Goal: Task Accomplishment & Management: Use online tool/utility

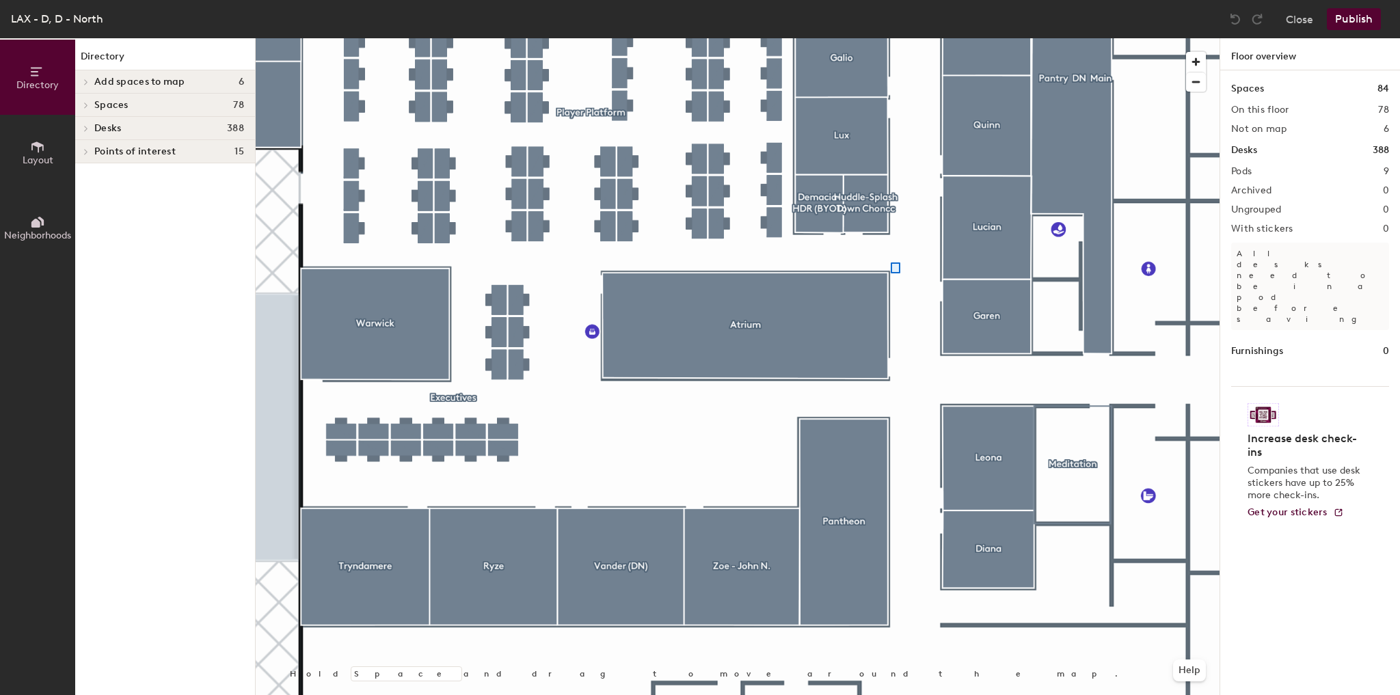
click at [896, 38] on div at bounding box center [738, 38] width 964 height 0
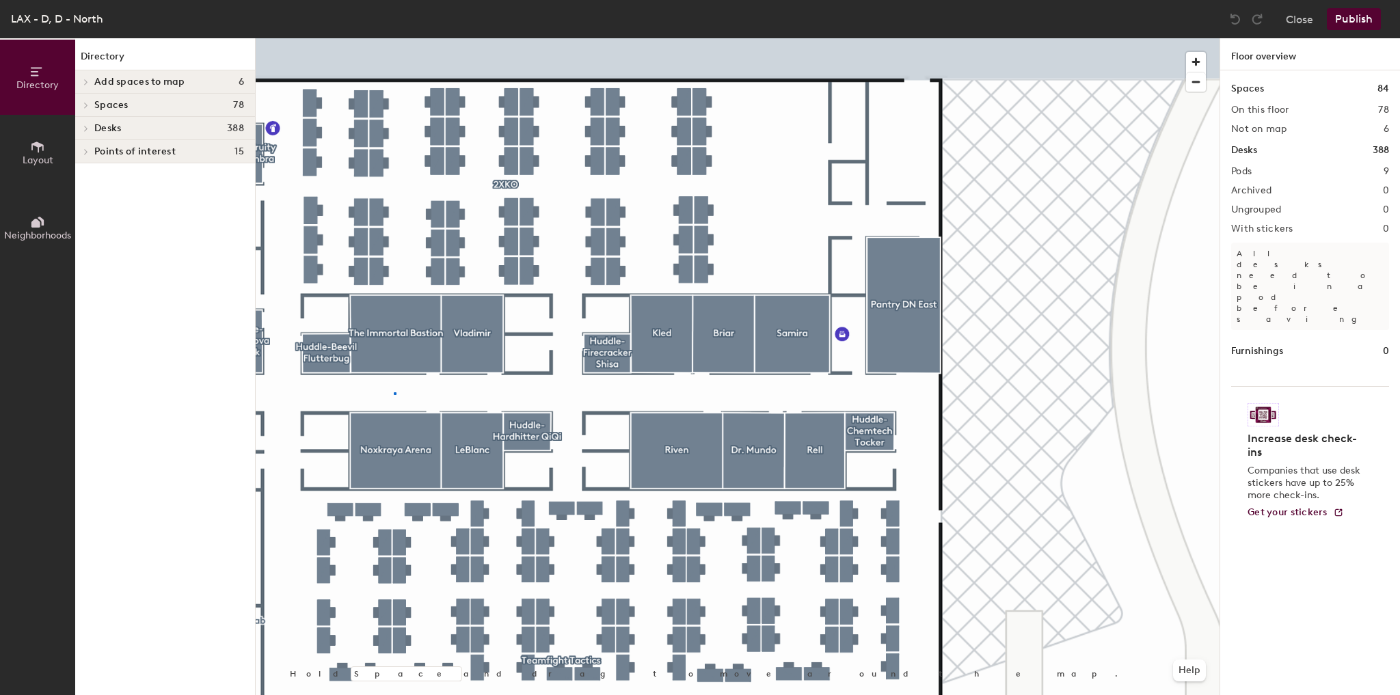
click at [394, 38] on div at bounding box center [738, 38] width 964 height 0
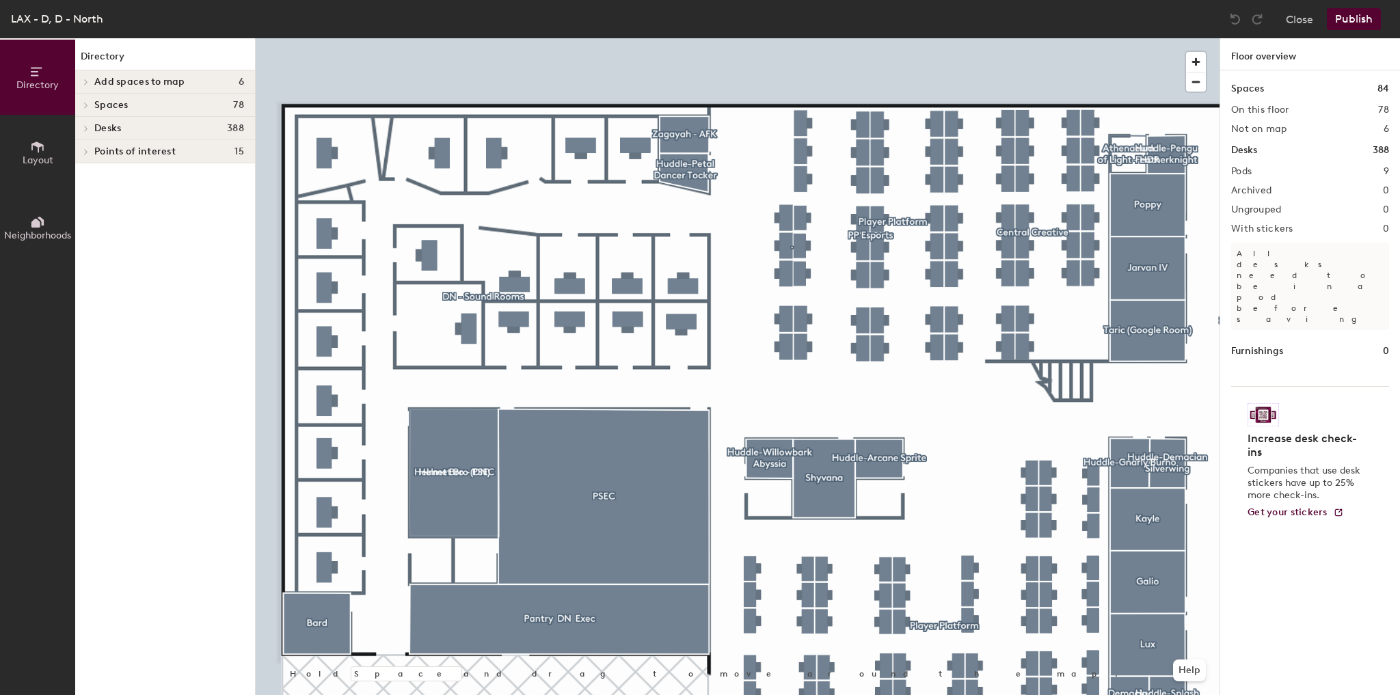
click at [0, 490] on html "Skip navigation Schedule Office People Analytics Visits Deliveries Services Man…" at bounding box center [700, 347] width 1400 height 695
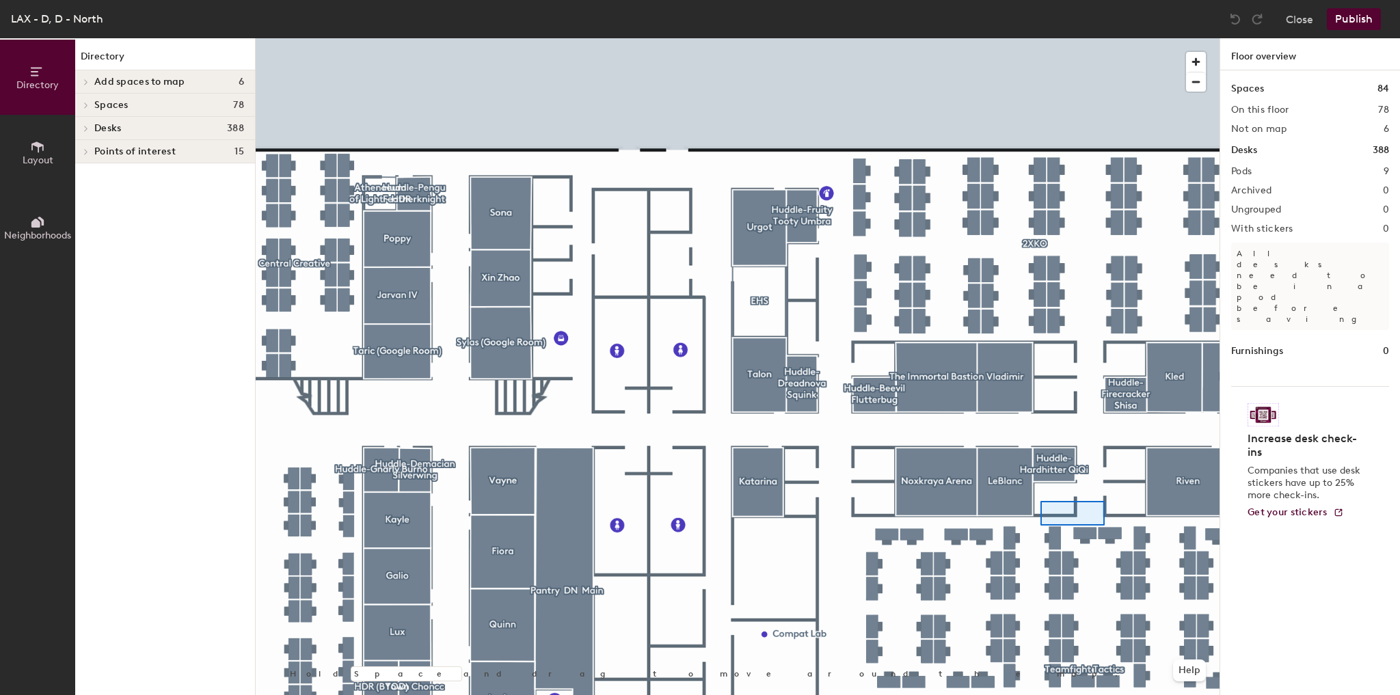
click at [1041, 38] on div at bounding box center [738, 38] width 964 height 0
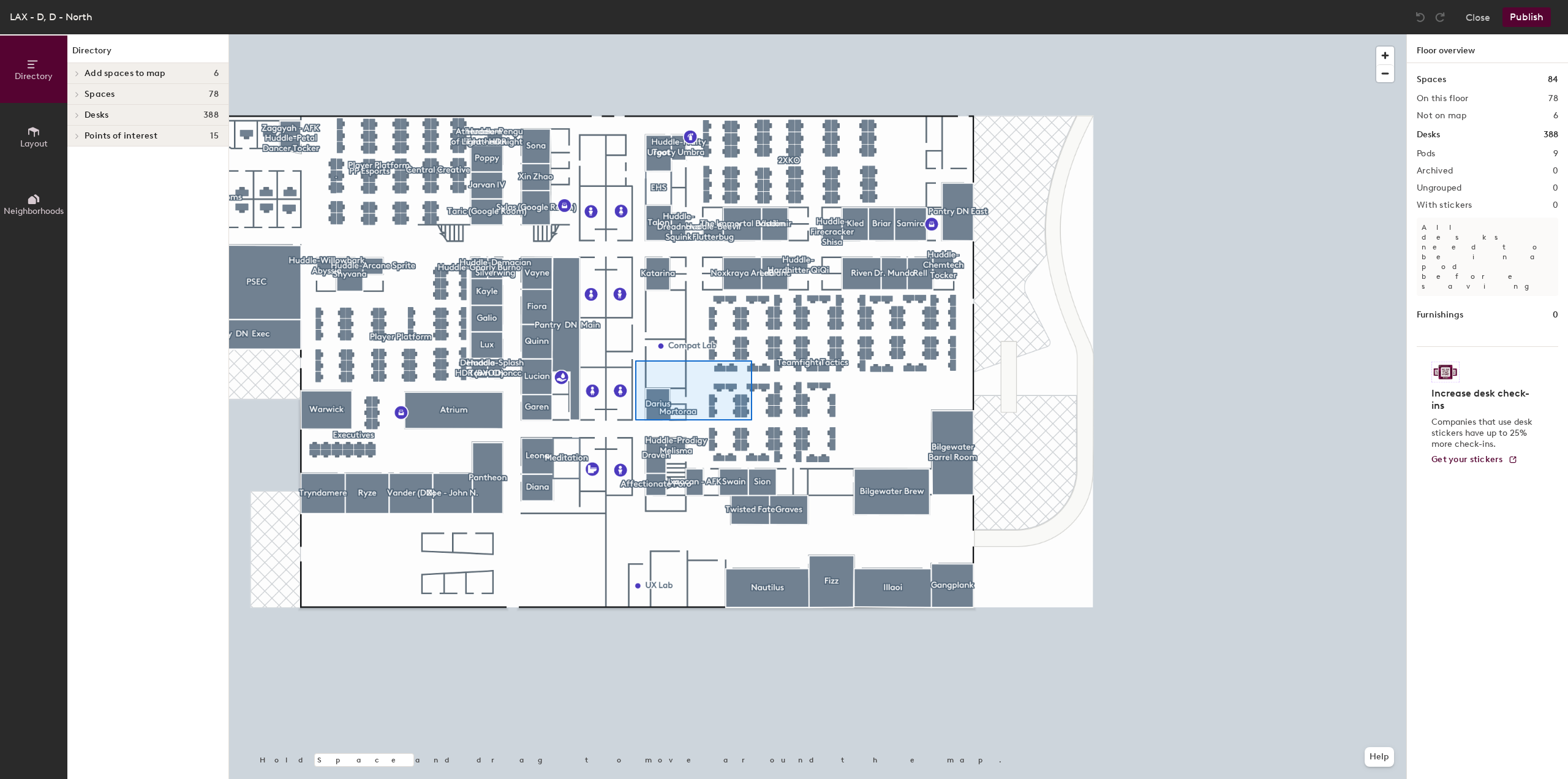
click at [676, 377] on div at bounding box center [694, 390] width 117 height 60
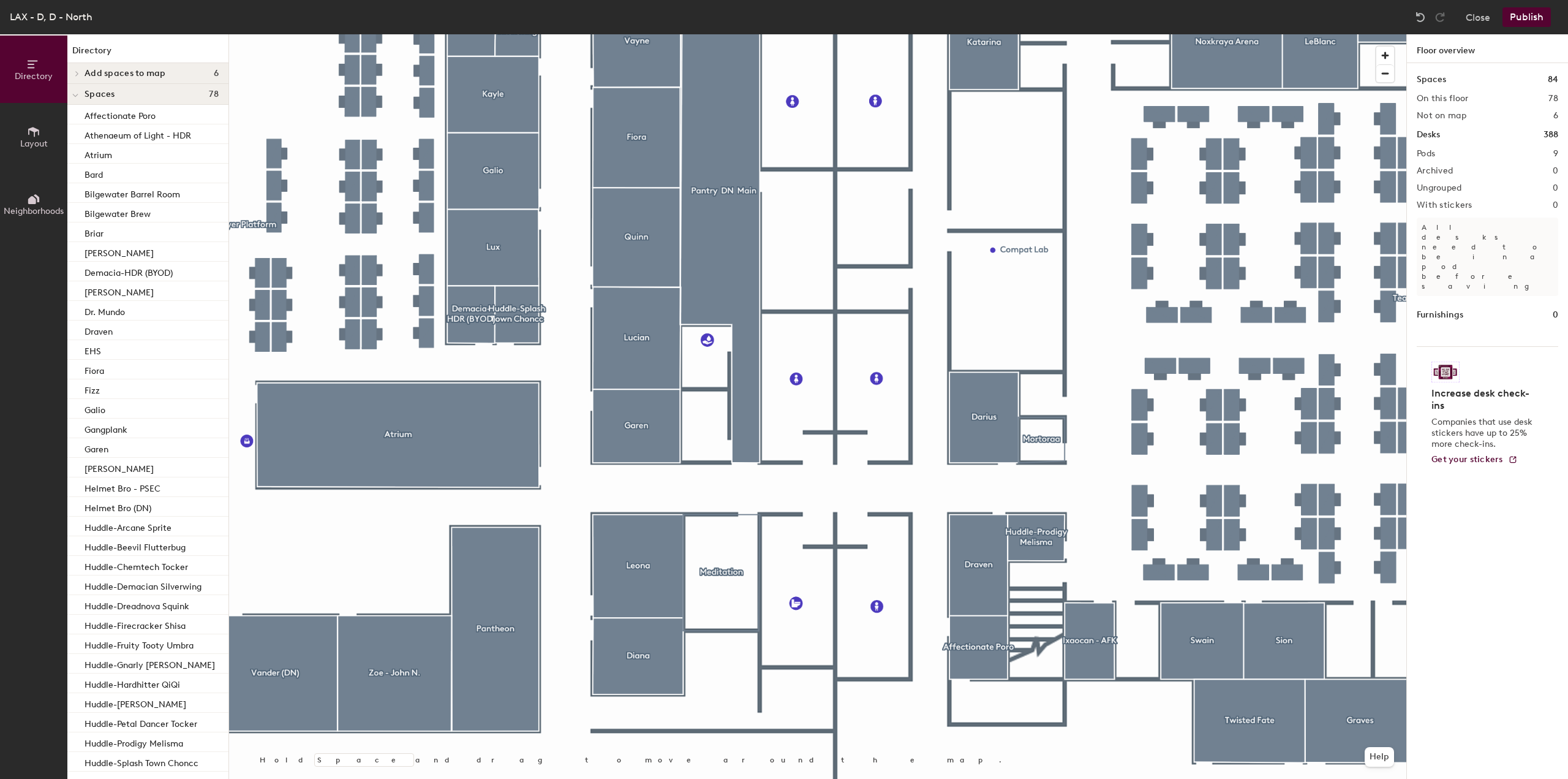
click at [592, 34] on div at bounding box center [818, 34] width 1177 height 0
click at [831, 20] on div "LAX - D, D - North Close Publish" at bounding box center [784, 17] width 1568 height 34
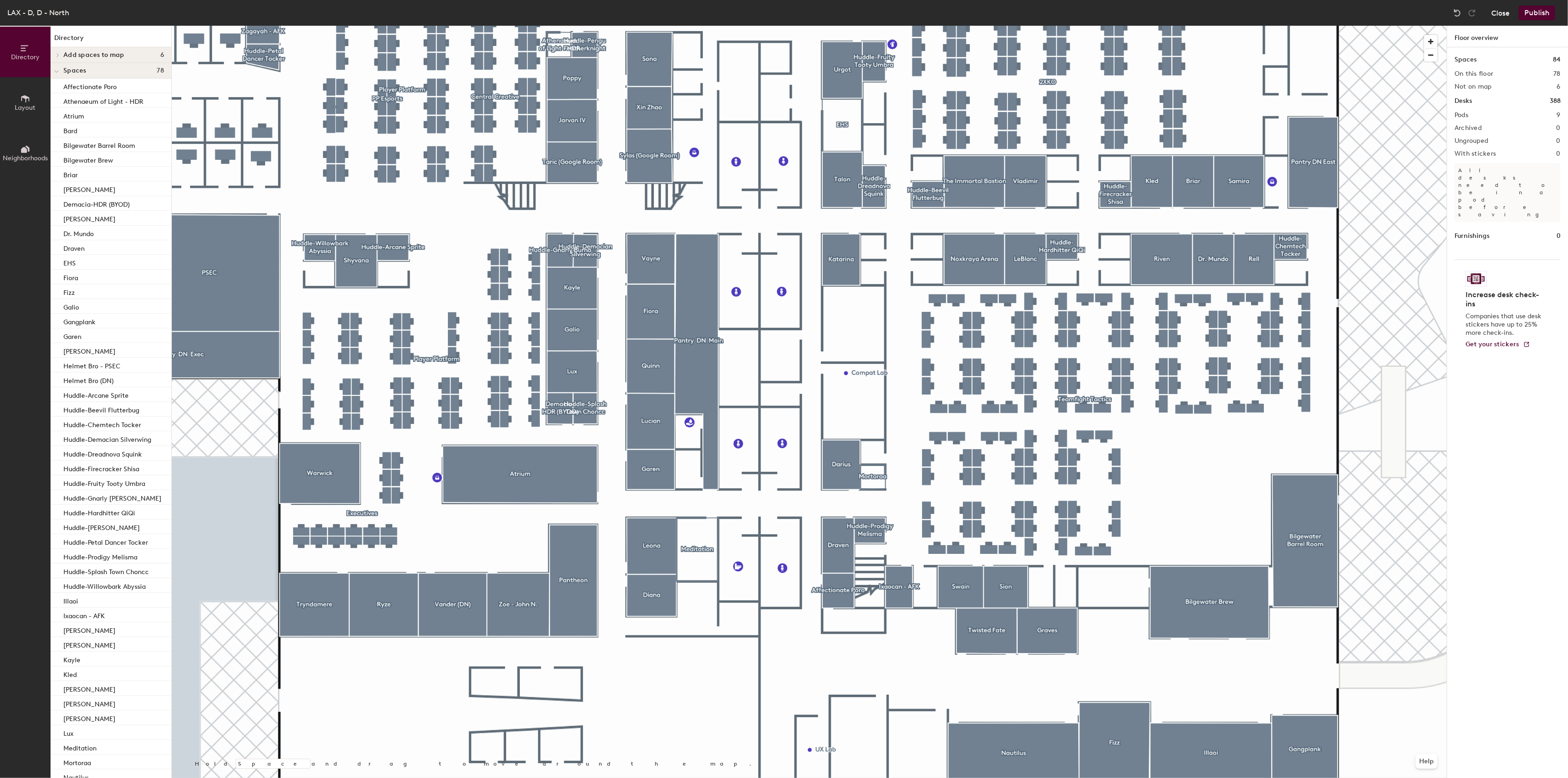
click at [1498, 10] on button "Close" at bounding box center [1500, 13] width 18 height 15
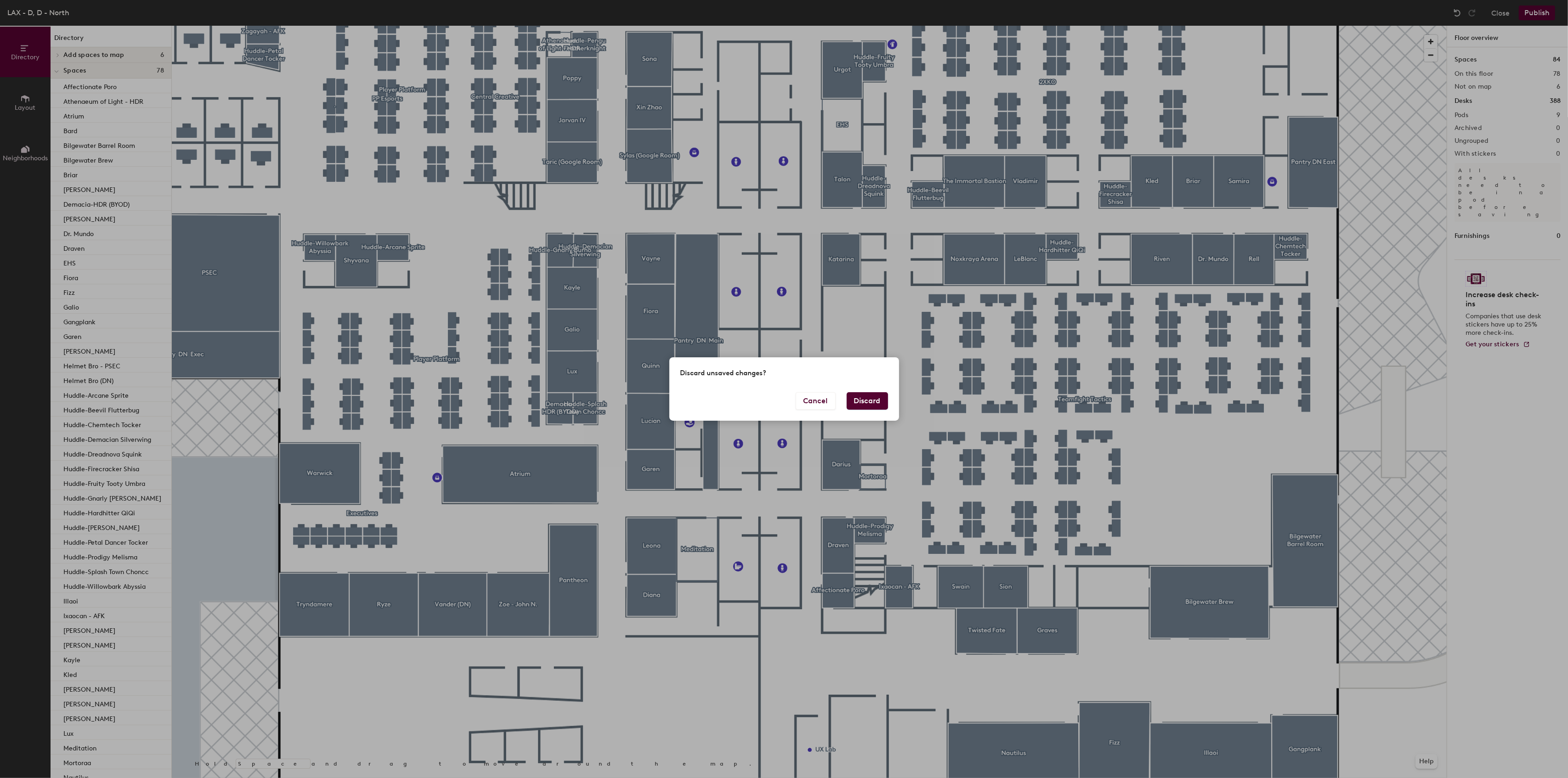
click at [865, 399] on button "Discard" at bounding box center [867, 401] width 42 height 17
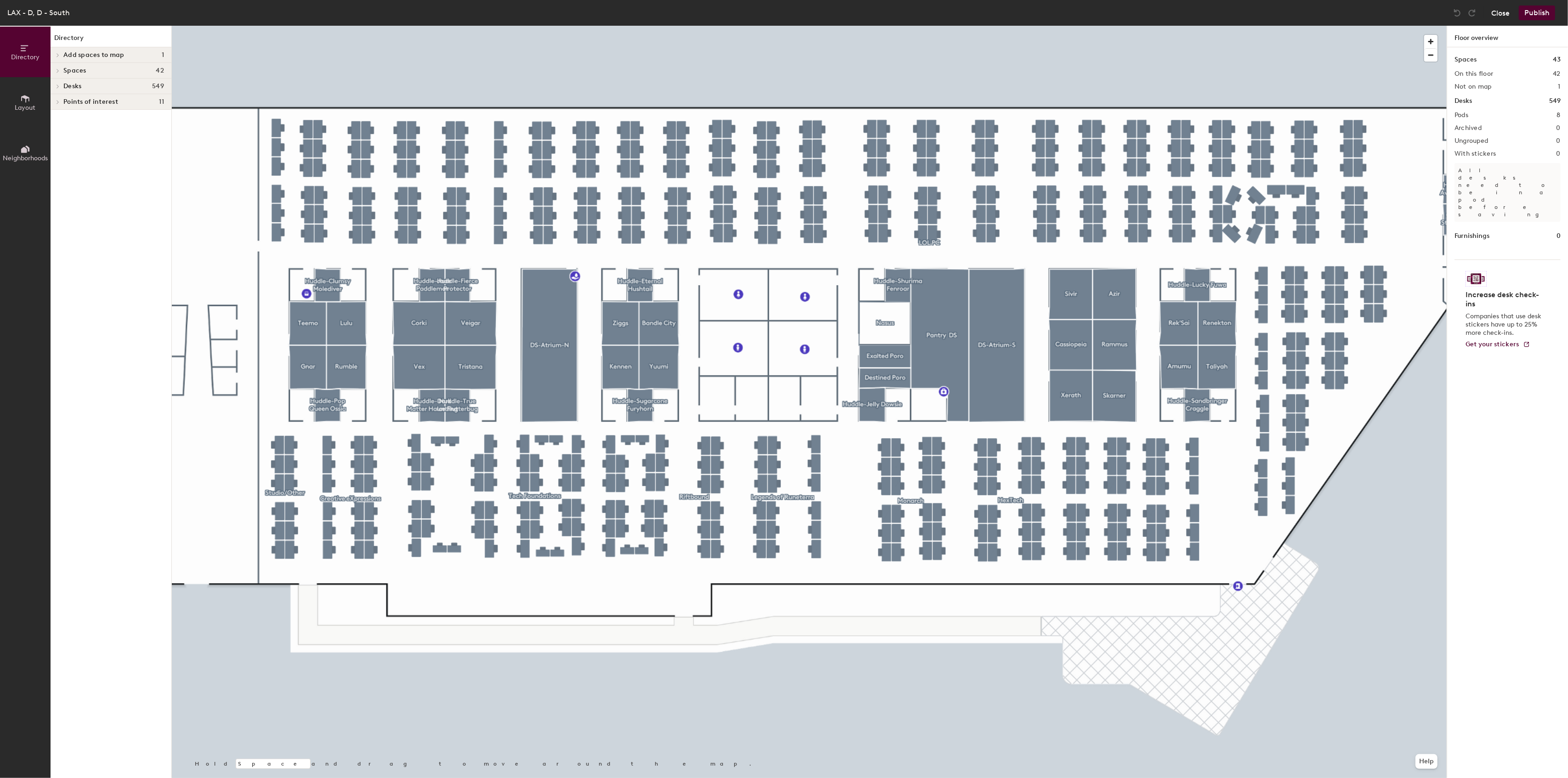
click at [1500, 11] on button "Close" at bounding box center [1500, 13] width 18 height 15
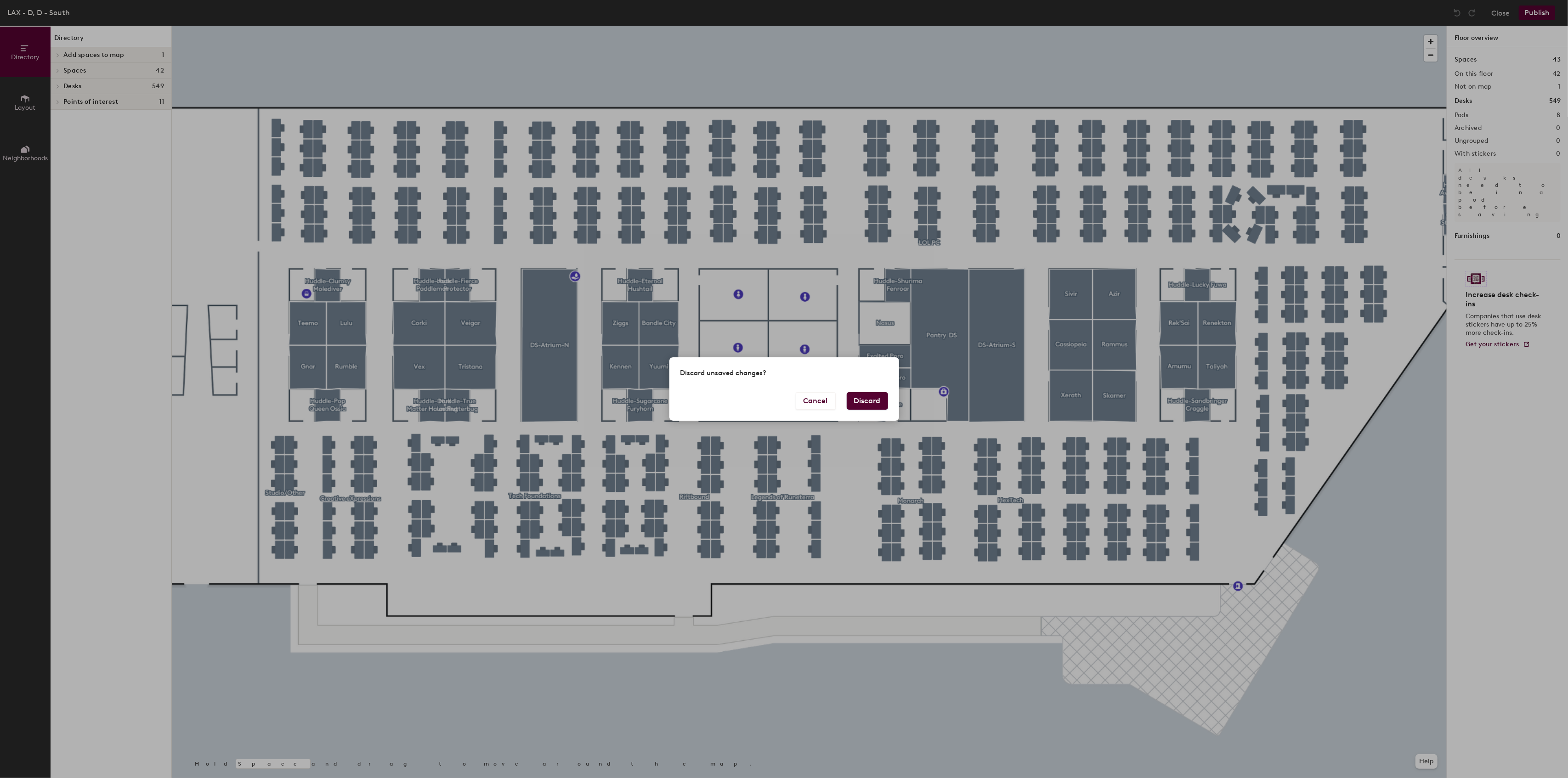
click at [855, 404] on button "Discard" at bounding box center [867, 401] width 42 height 17
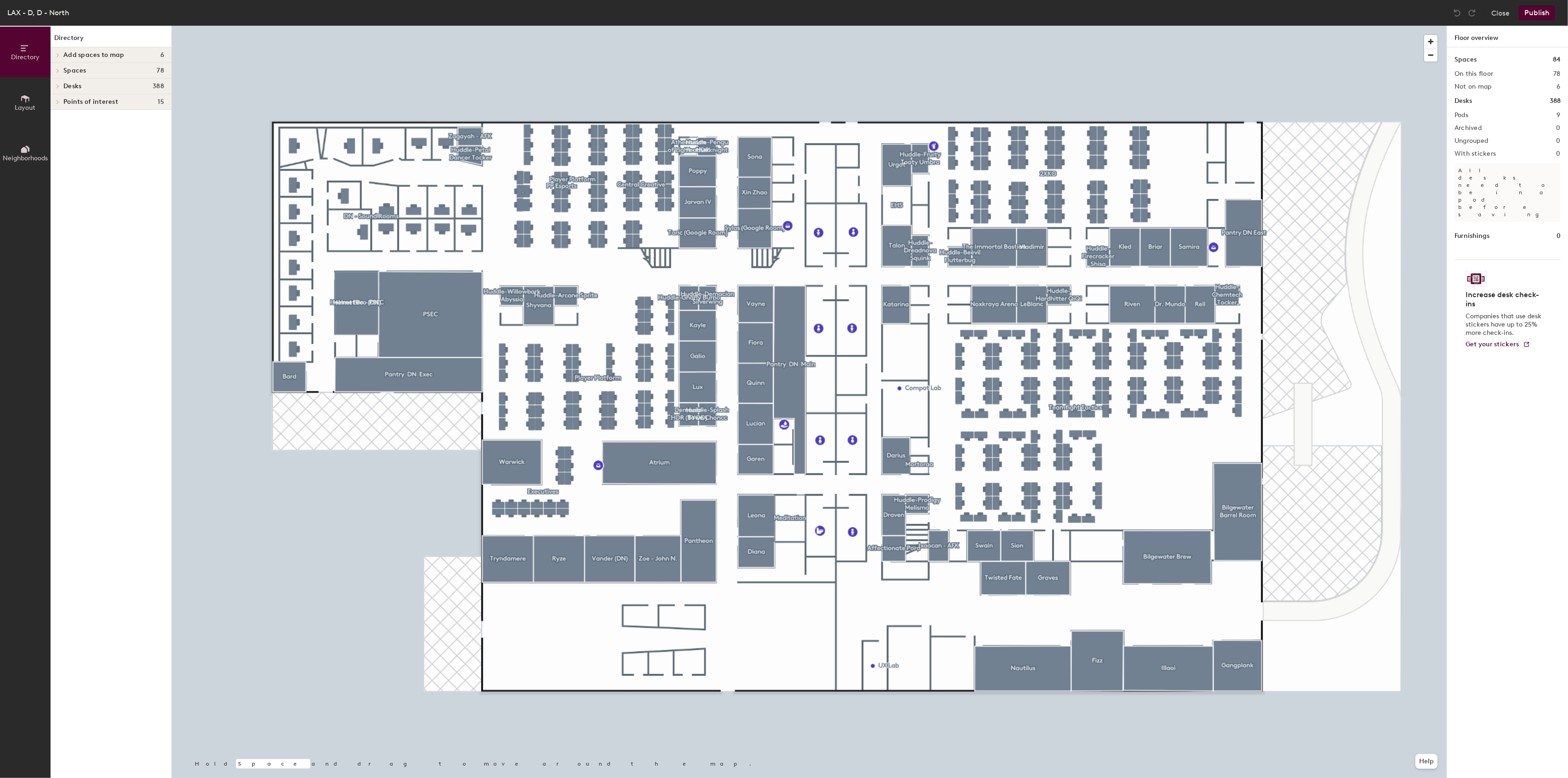
click at [842, 26] on div at bounding box center [809, 26] width 1274 height 0
click at [1504, 5] on button "Close" at bounding box center [1500, 13] width 18 height 15
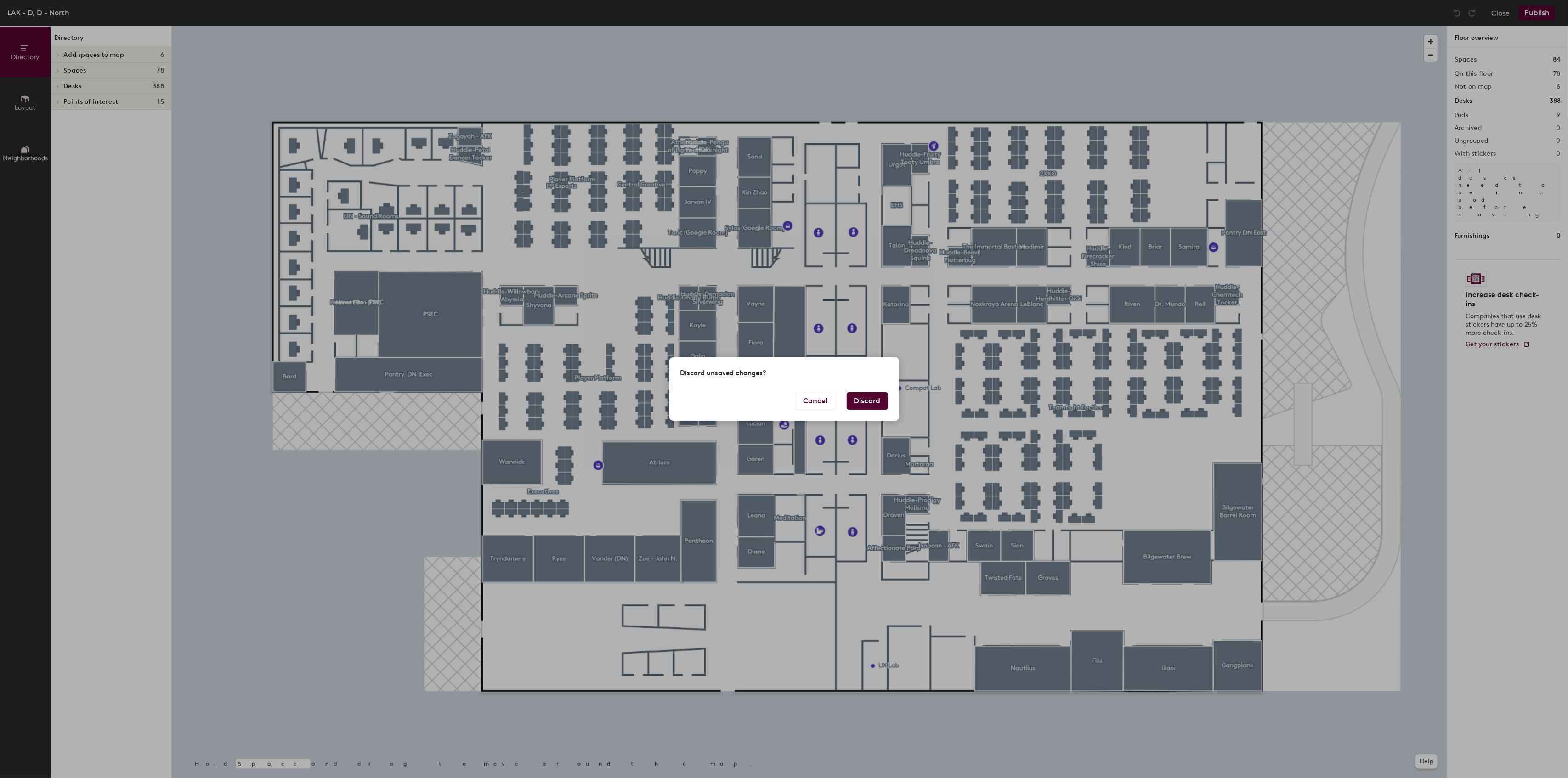
click at [859, 401] on button "Discard" at bounding box center [867, 401] width 42 height 17
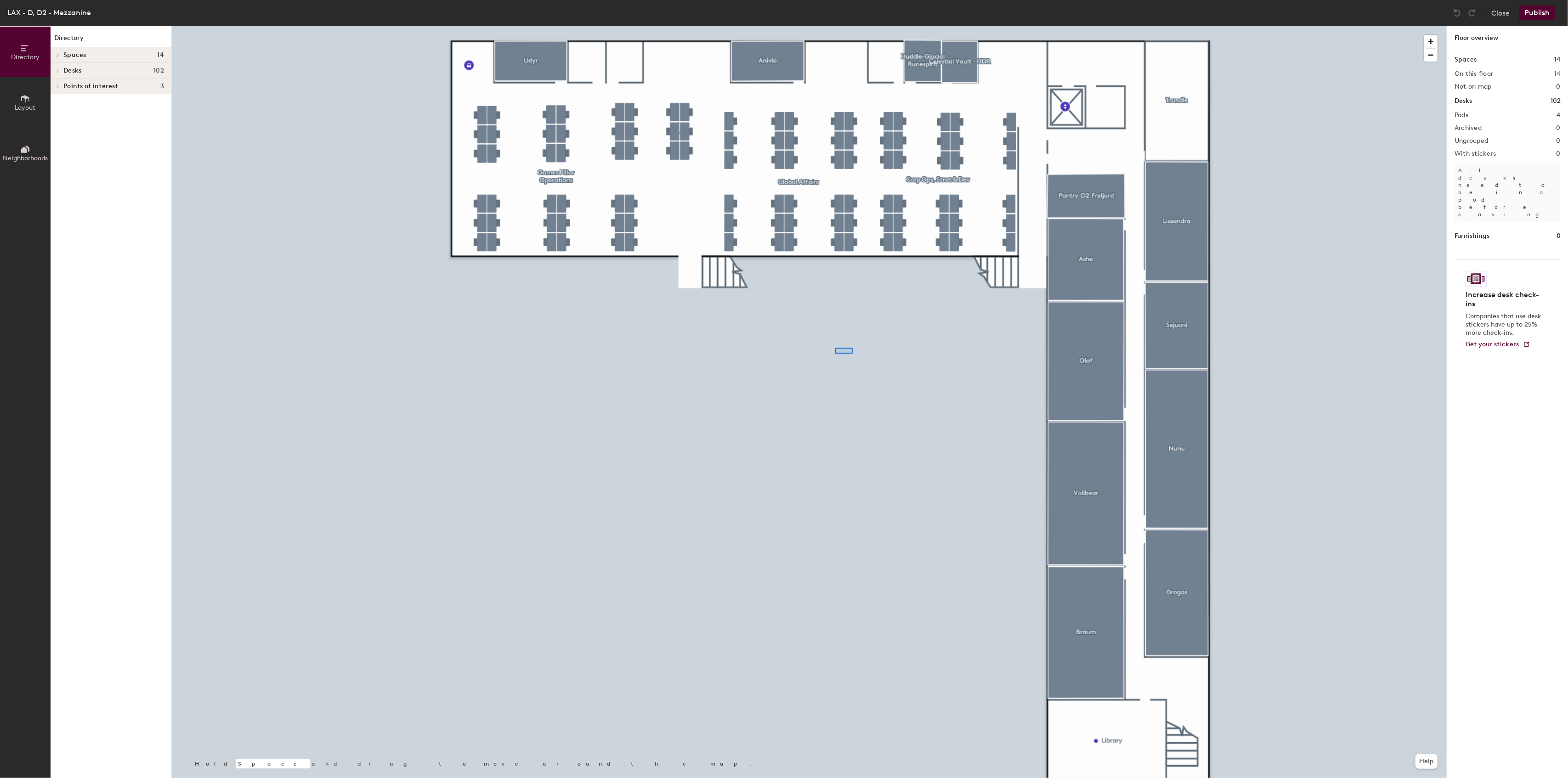
click at [836, 26] on div at bounding box center [809, 26] width 1274 height 0
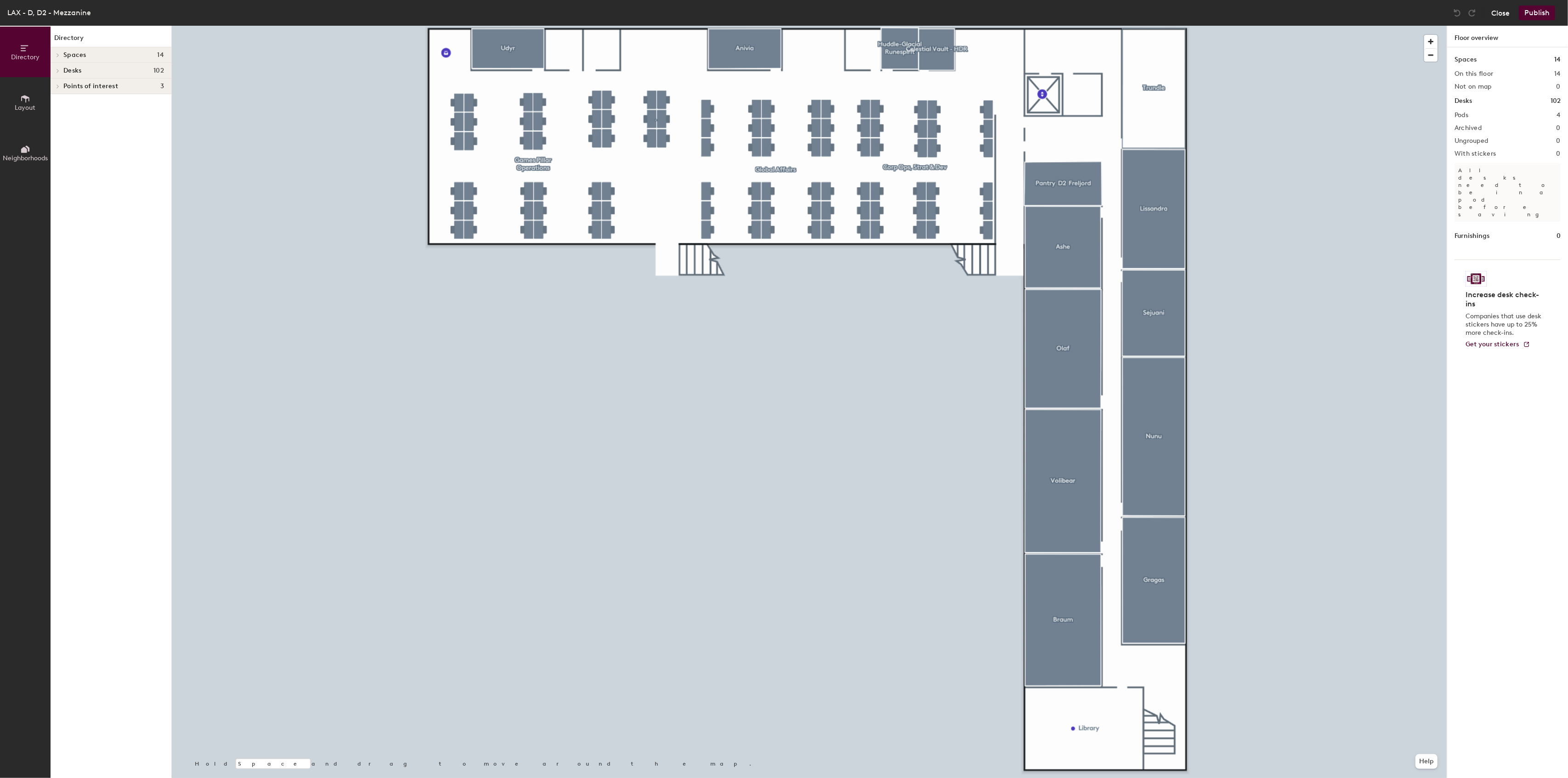
click at [1501, 8] on button "Close" at bounding box center [1500, 13] width 18 height 15
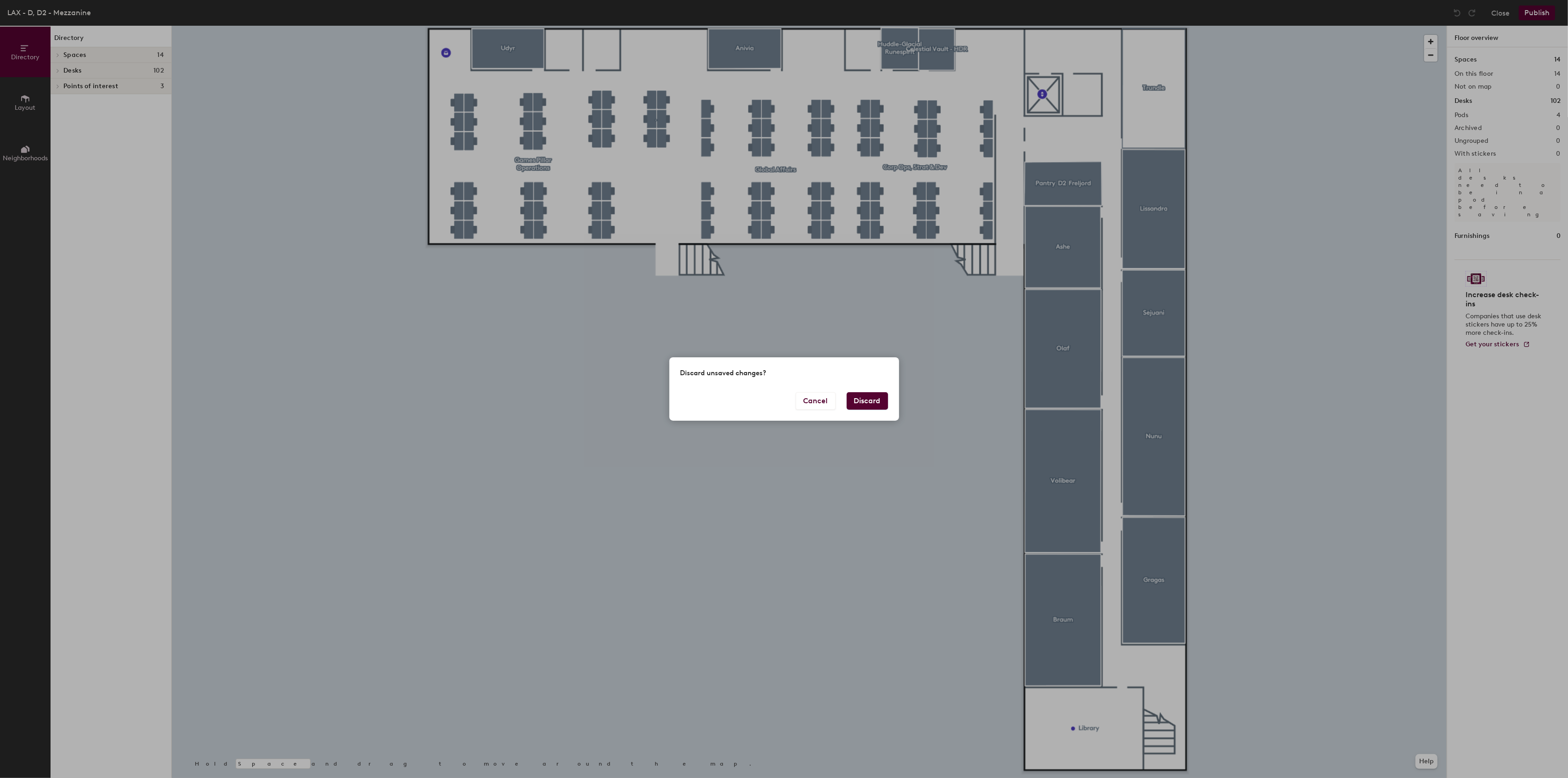
click at [864, 401] on button "Discard" at bounding box center [867, 401] width 42 height 17
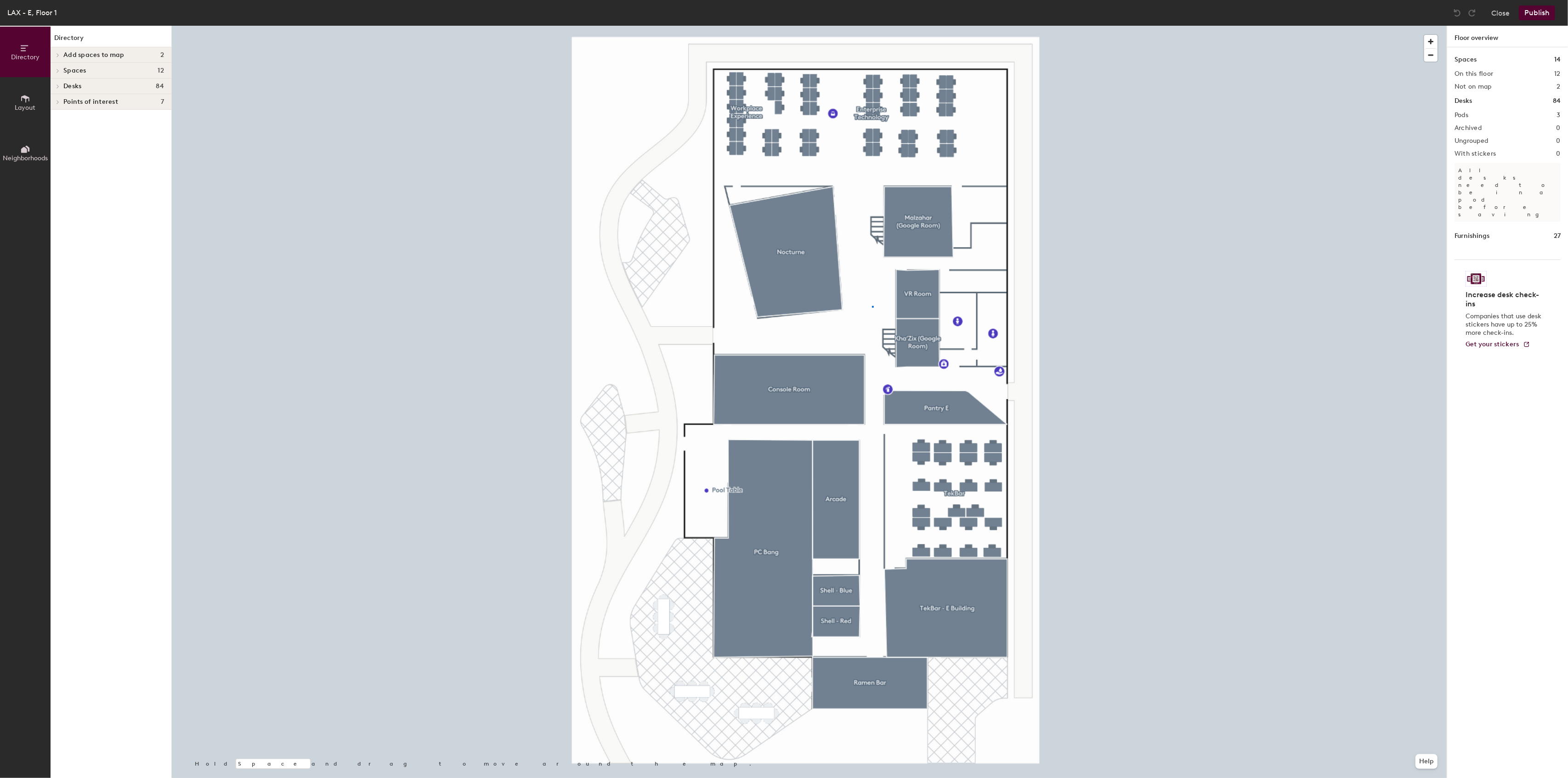
click at [872, 26] on div at bounding box center [809, 26] width 1274 height 0
click at [1499, 11] on button "Close" at bounding box center [1500, 13] width 18 height 15
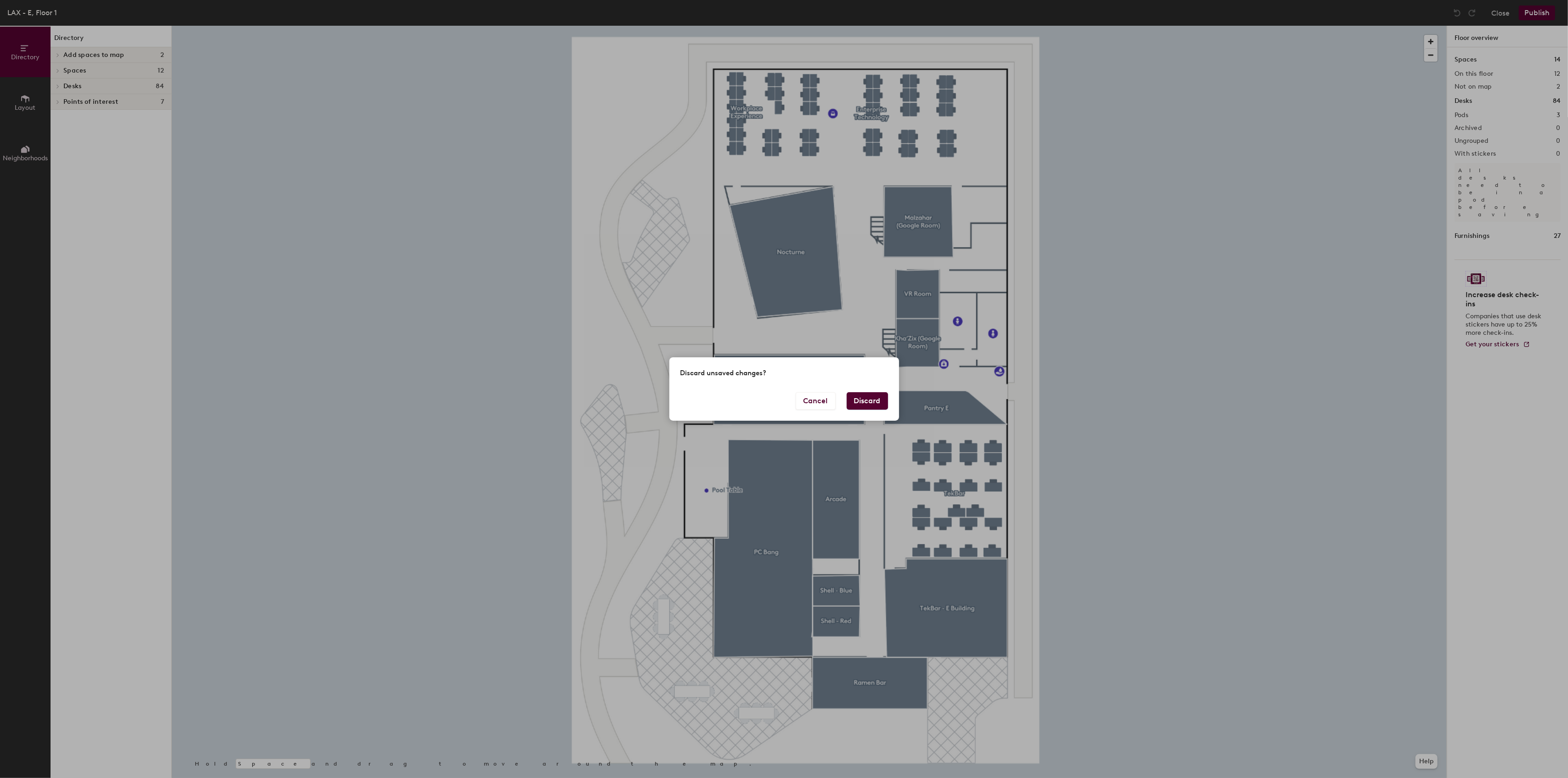
click at [855, 403] on button "Discard" at bounding box center [867, 401] width 42 height 17
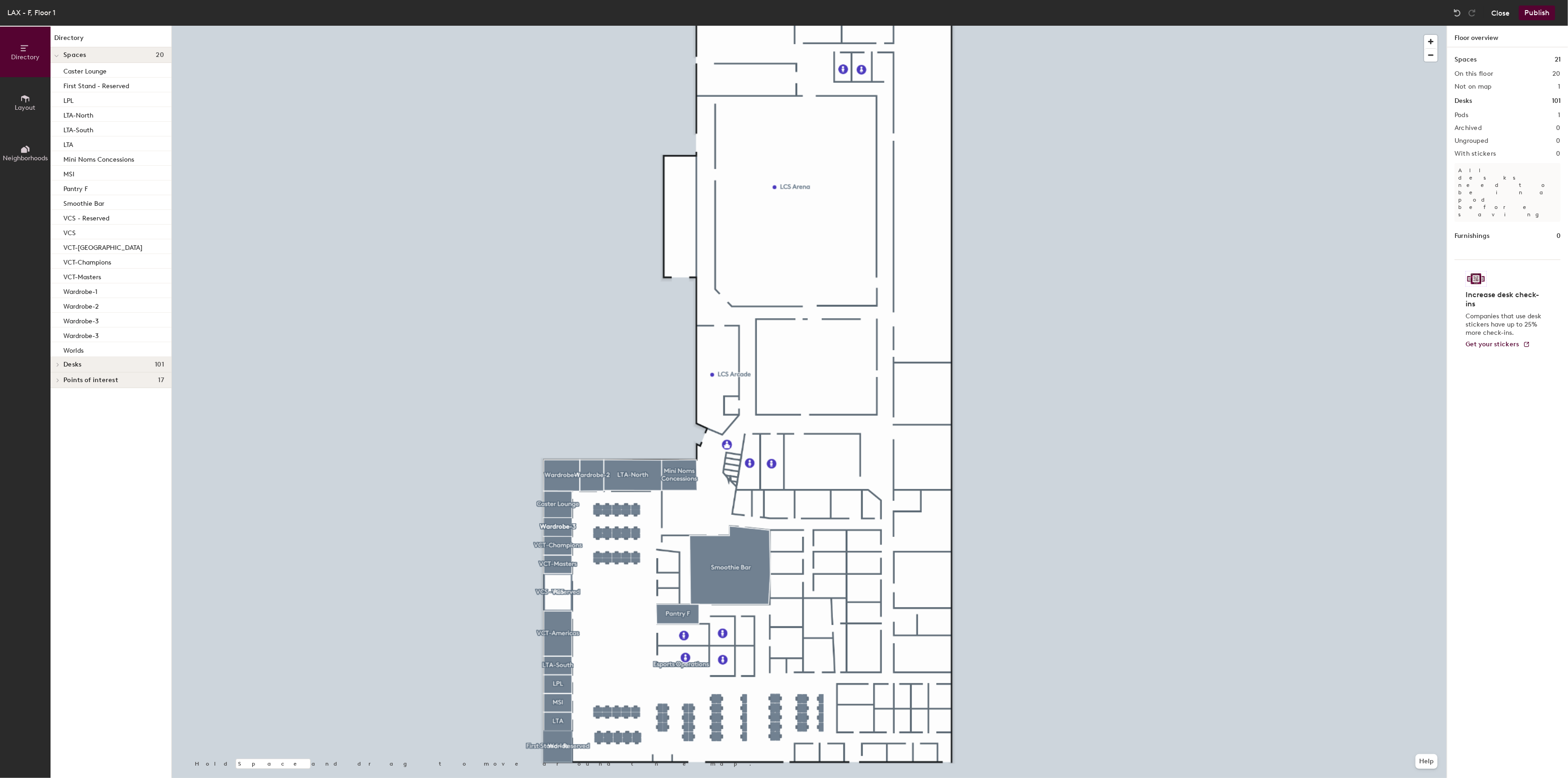
click at [1497, 12] on button "Close" at bounding box center [1500, 13] width 18 height 15
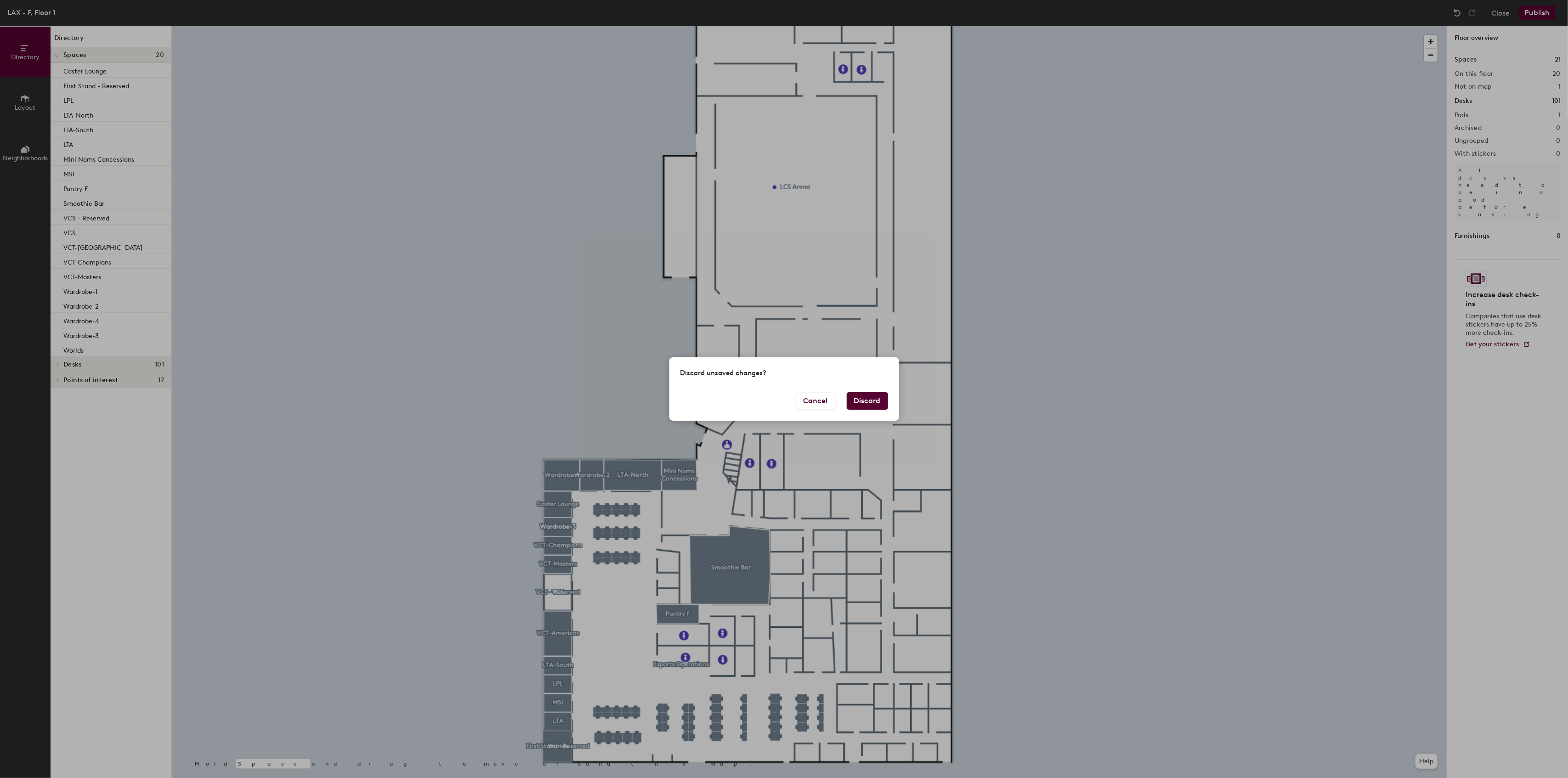
click at [858, 398] on button "Discard" at bounding box center [867, 401] width 42 height 17
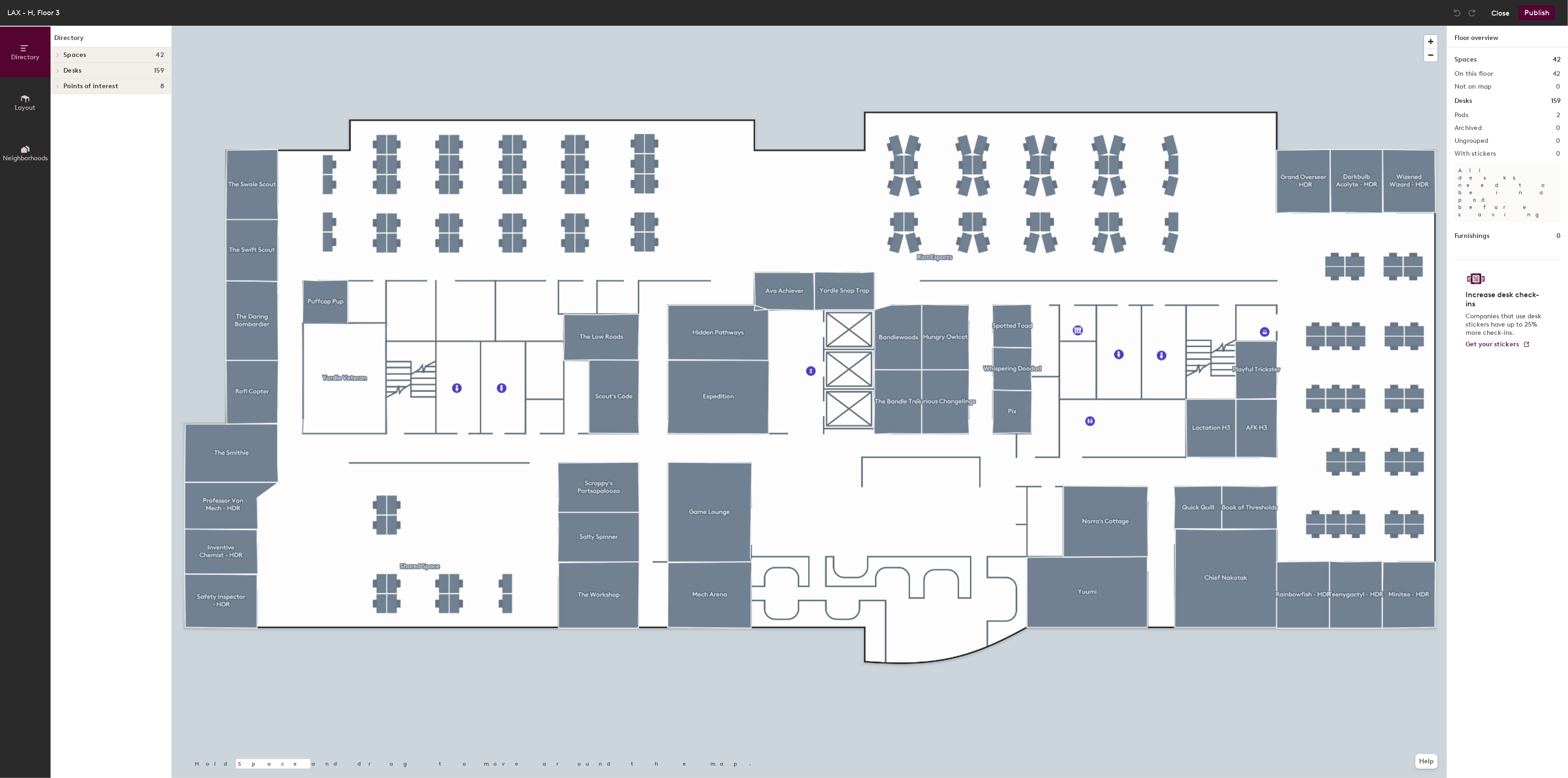
click at [1493, 10] on button "Close" at bounding box center [1500, 13] width 18 height 15
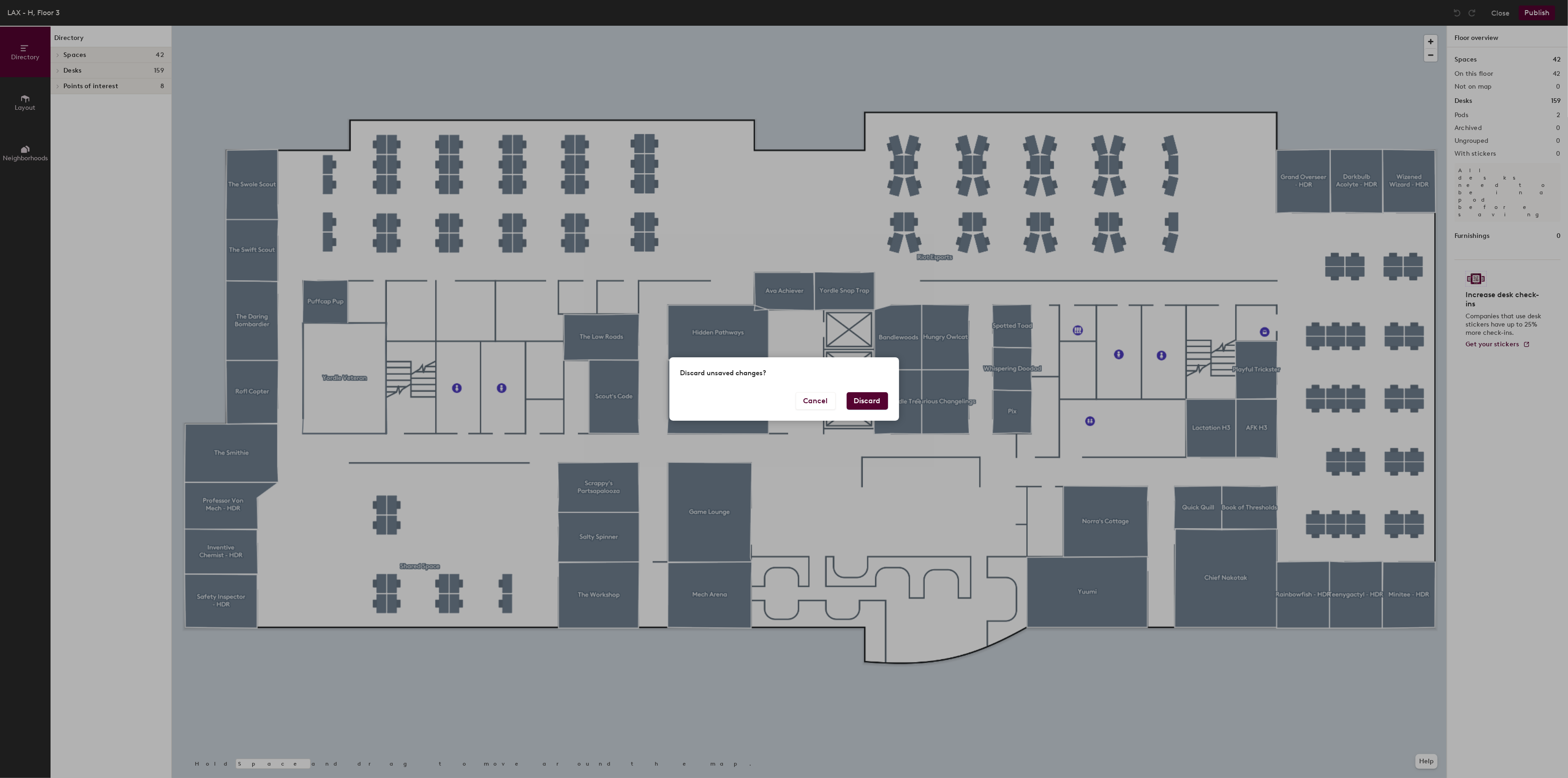
click at [865, 401] on button "Discard" at bounding box center [867, 401] width 42 height 17
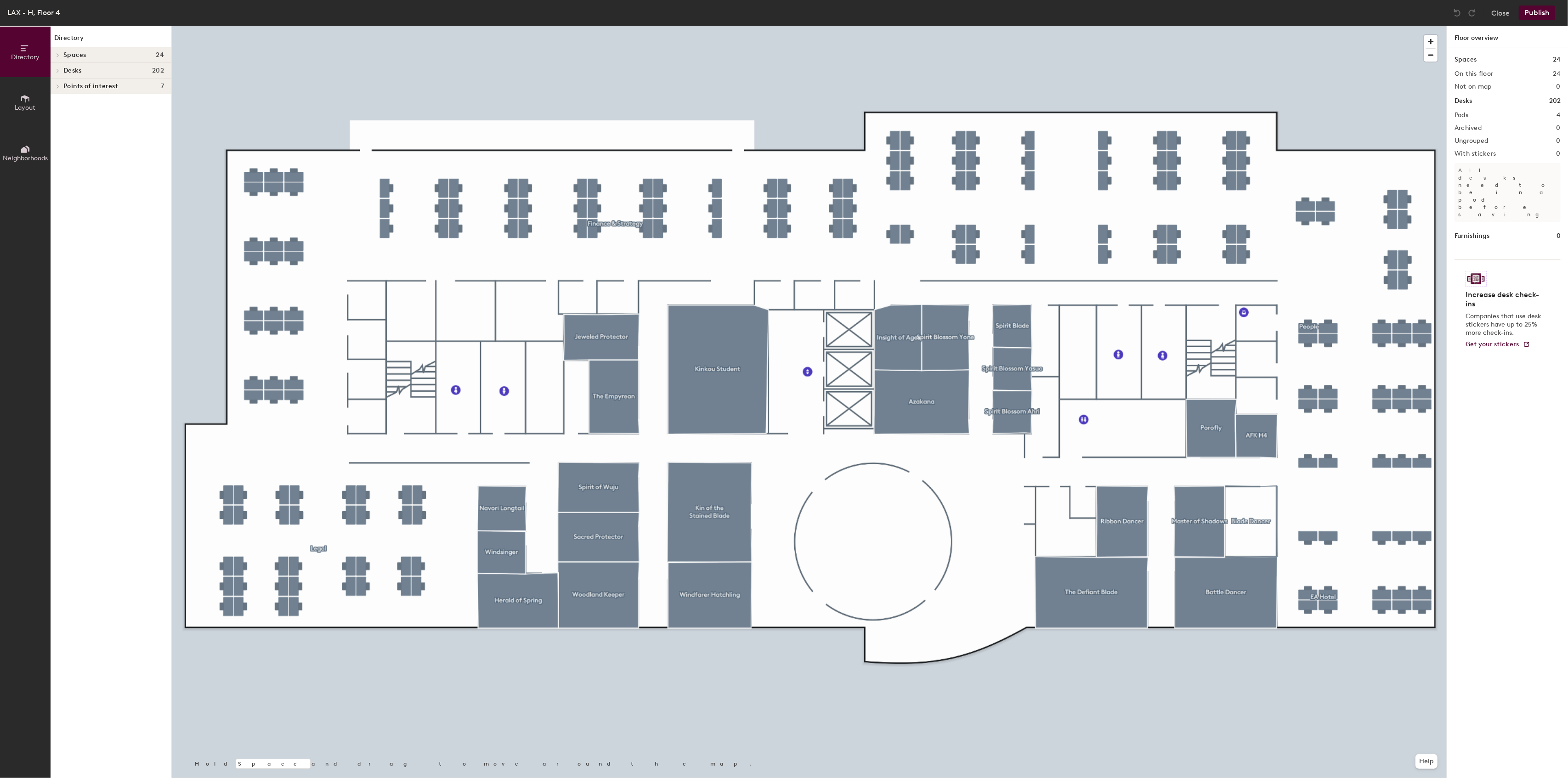
click at [803, 26] on div at bounding box center [809, 26] width 1274 height 0
click at [787, 26] on div at bounding box center [809, 26] width 1274 height 0
click at [1487, 12] on div "Close Publish" at bounding box center [1505, 13] width 111 height 15
click at [1494, 17] on button "Close" at bounding box center [1500, 13] width 18 height 15
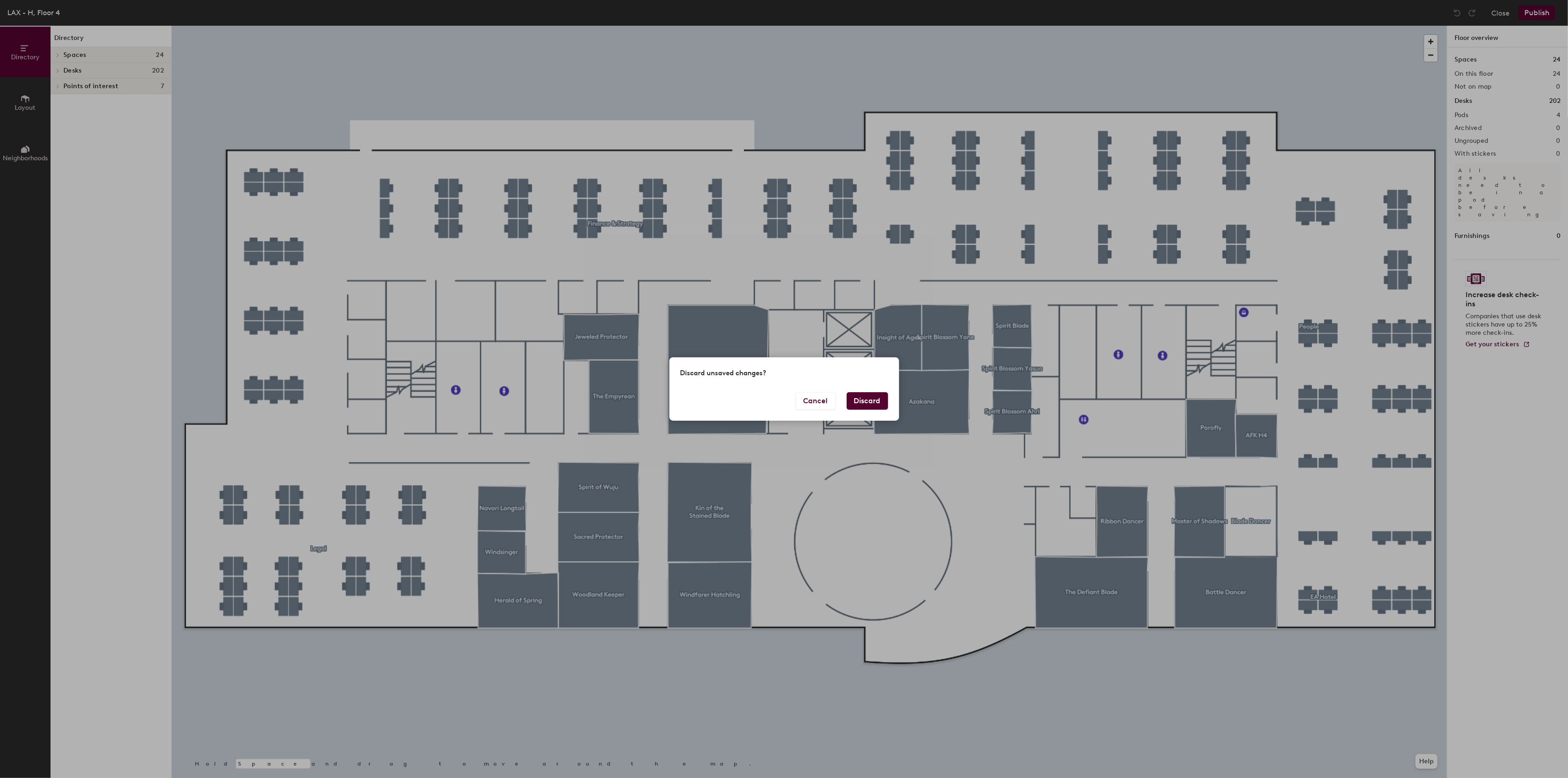
click at [858, 403] on button "Discard" at bounding box center [867, 401] width 42 height 17
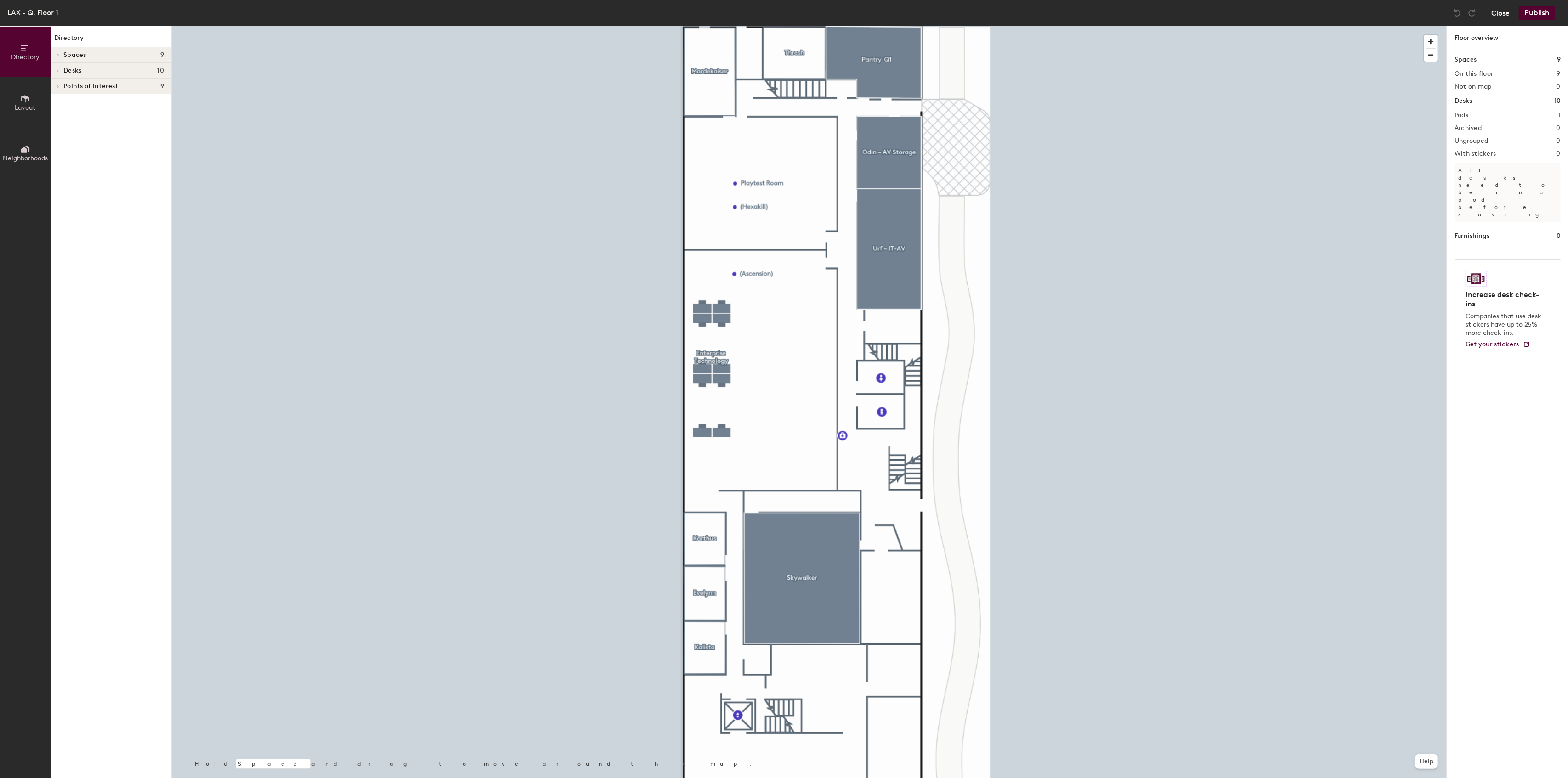
click at [1495, 15] on button "Close" at bounding box center [1500, 13] width 18 height 15
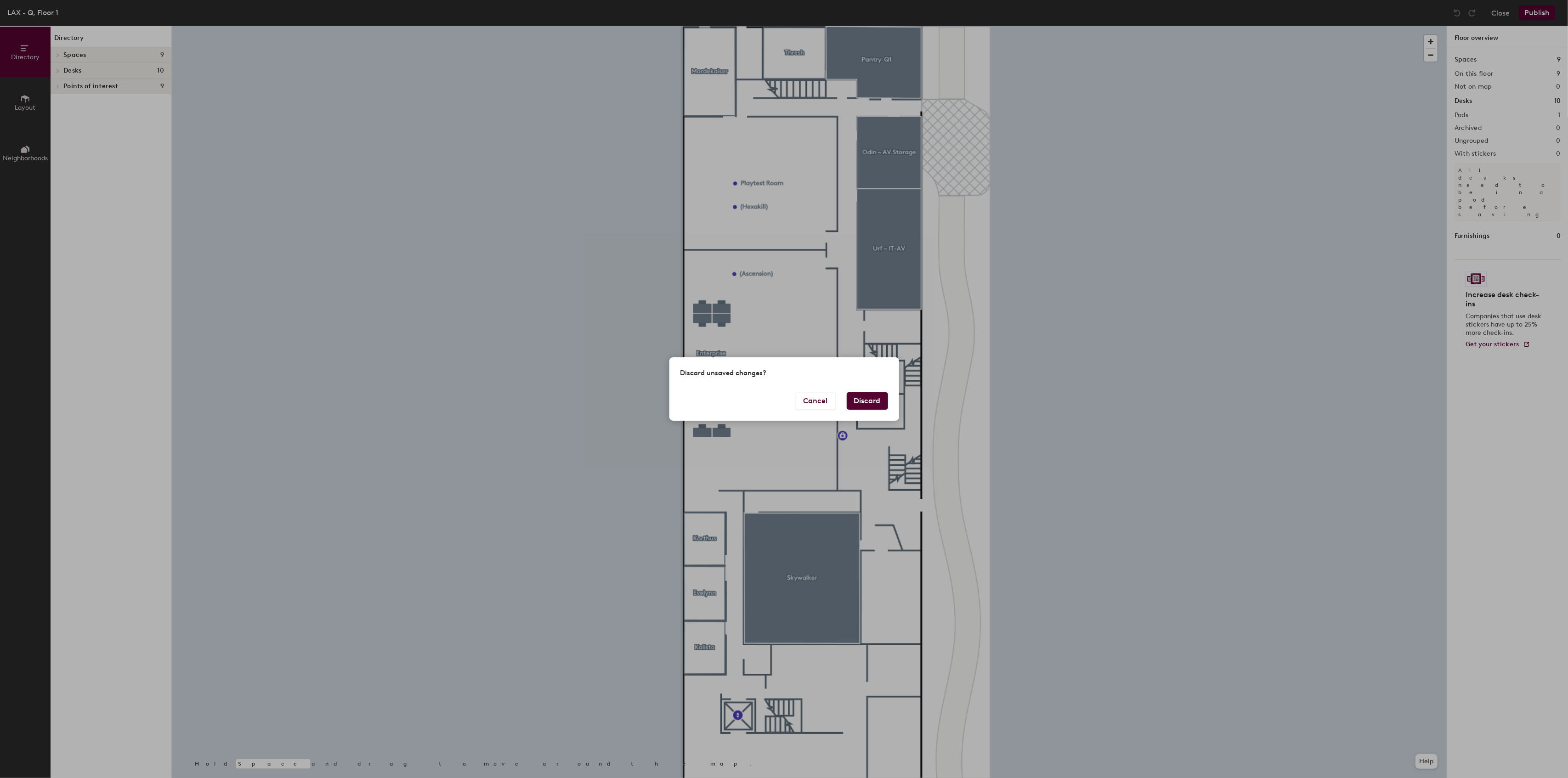
click at [880, 390] on div "Discard unsaved changes?" at bounding box center [784, 374] width 230 height 34
click at [873, 405] on button "Discard" at bounding box center [867, 401] width 42 height 17
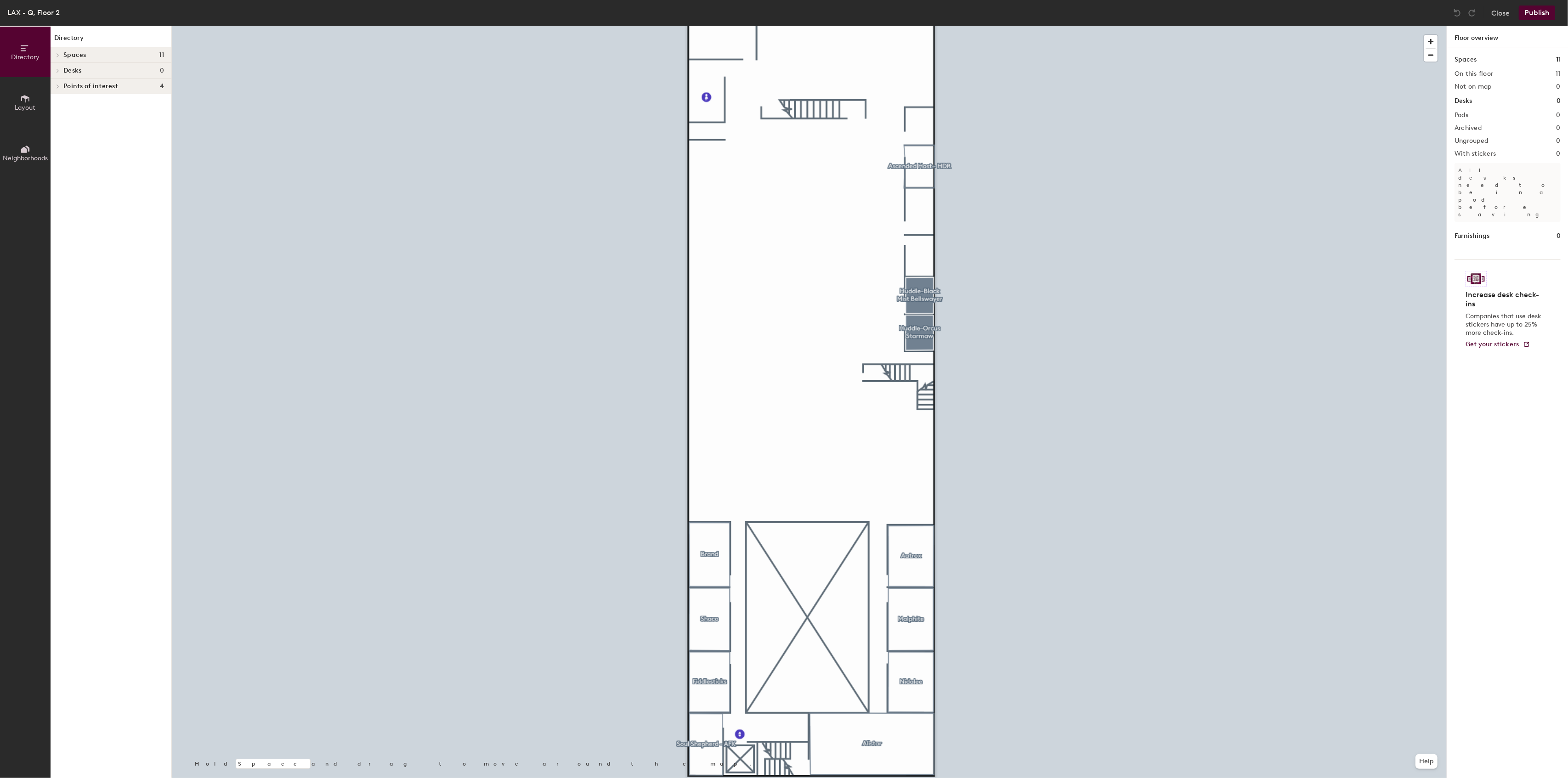
click at [1097, 26] on div at bounding box center [809, 26] width 1274 height 0
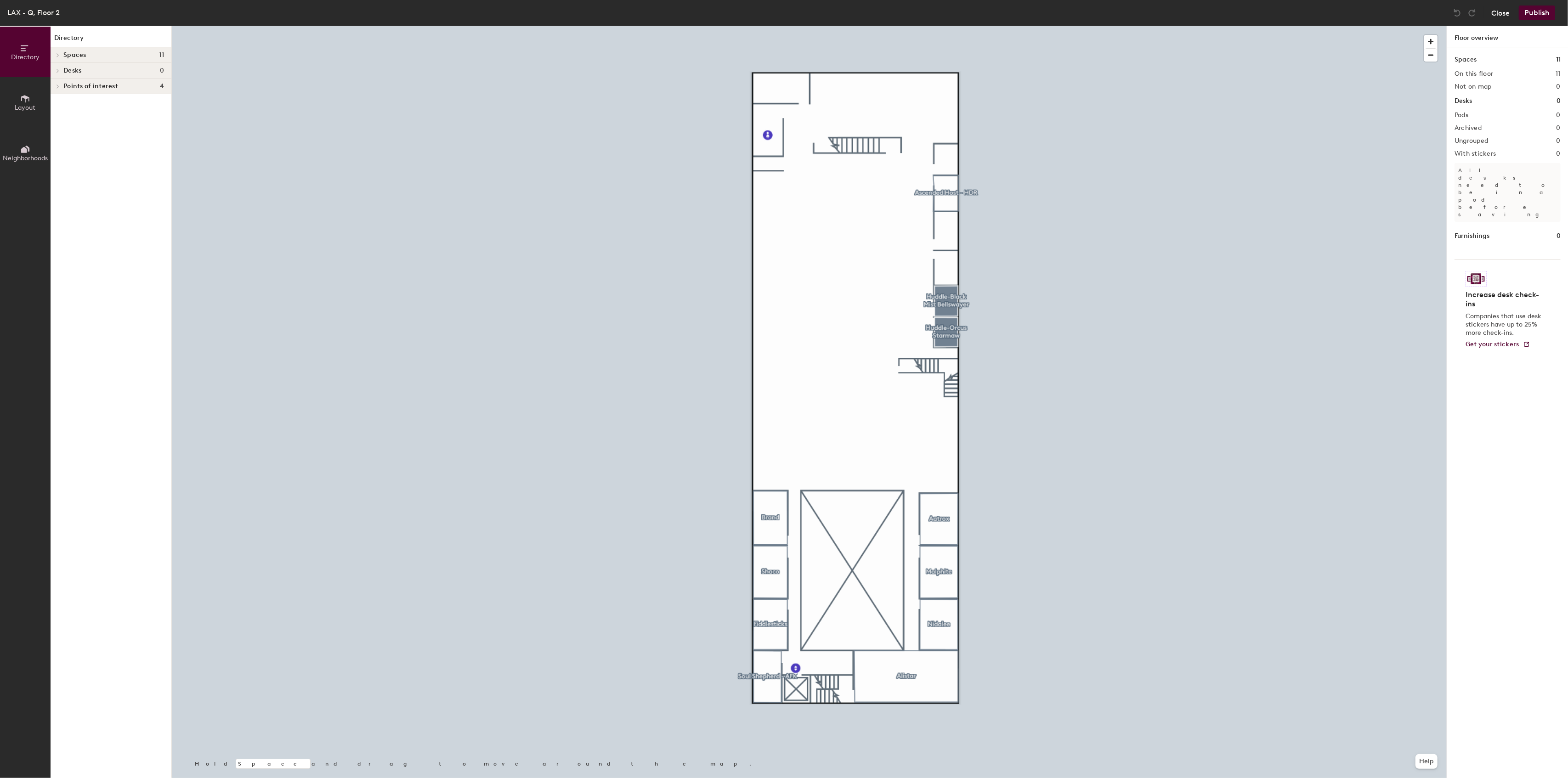
click at [1494, 17] on button "Close" at bounding box center [1500, 13] width 18 height 15
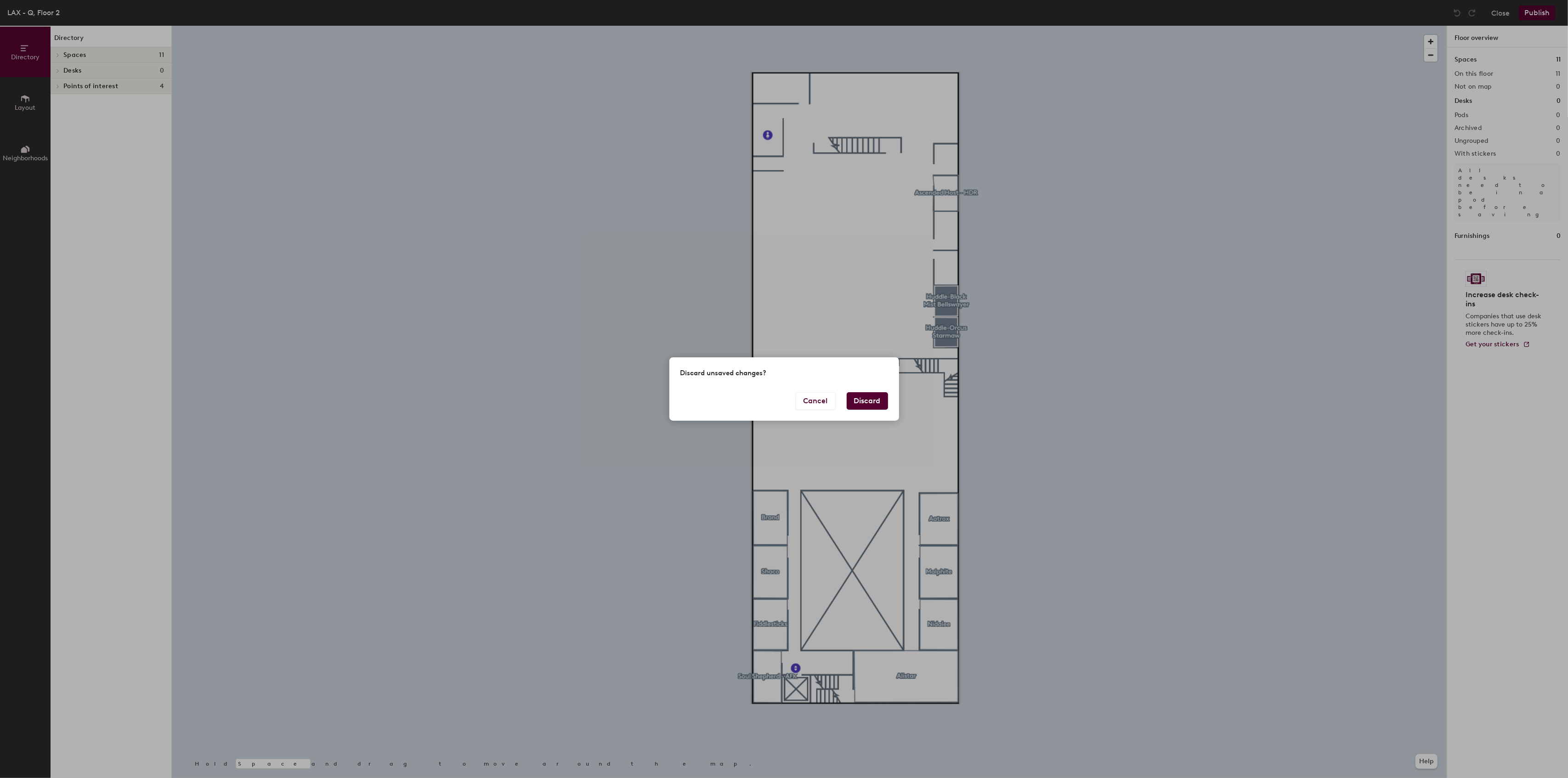
click at [867, 406] on button "Discard" at bounding box center [867, 401] width 42 height 17
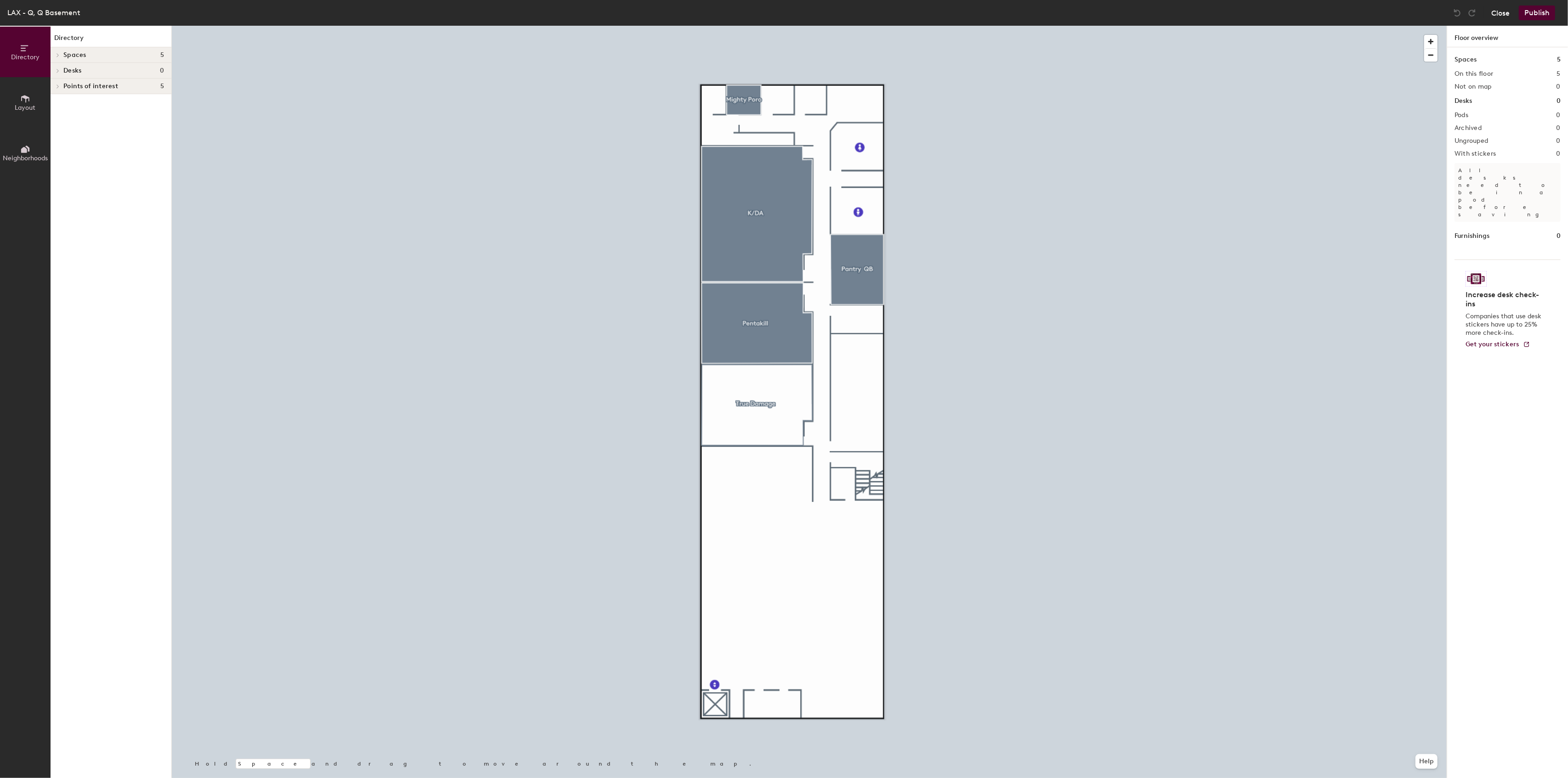
click at [1500, 18] on button "Close" at bounding box center [1500, 13] width 18 height 15
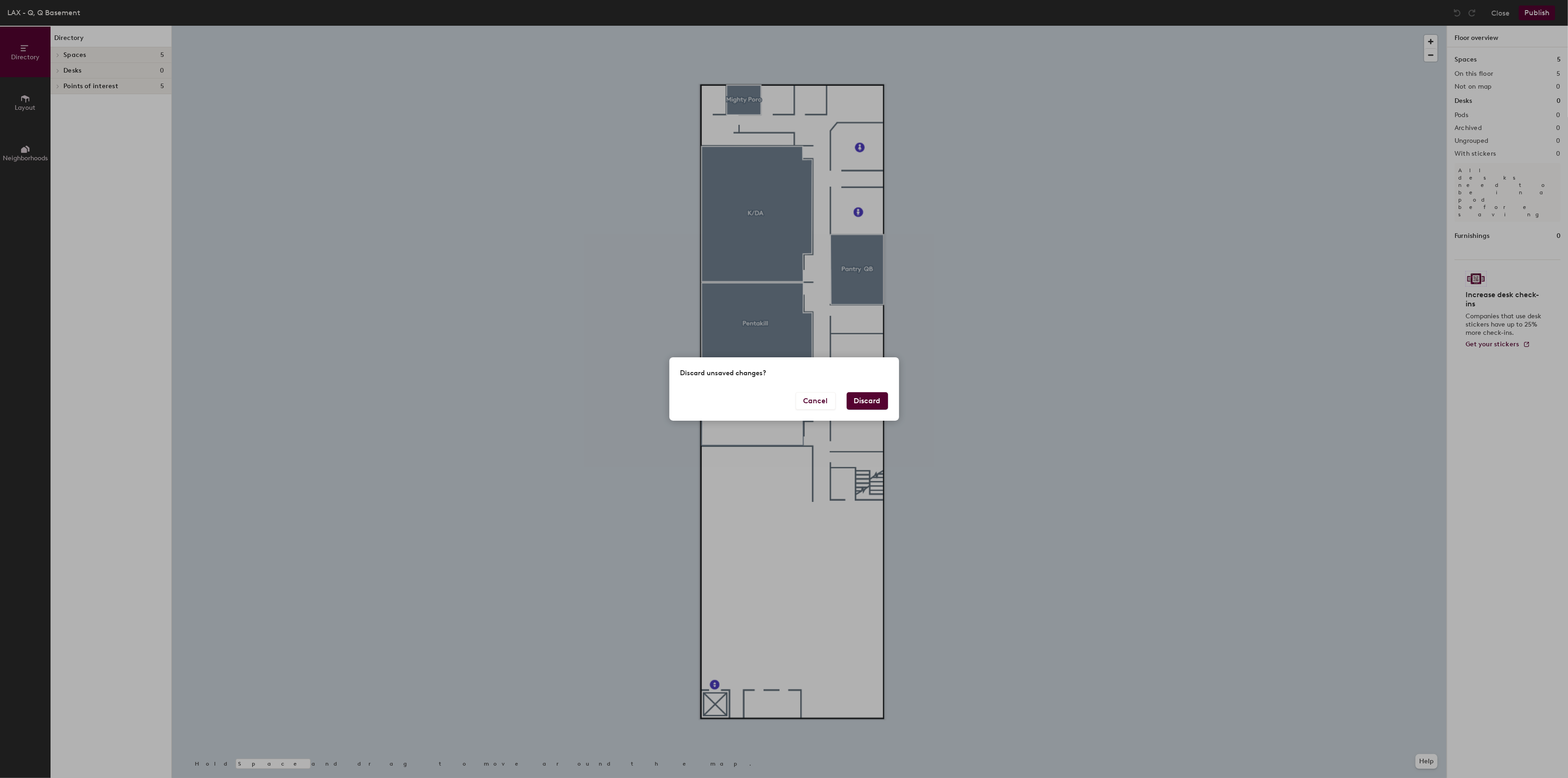
click at [858, 399] on button "Discard" at bounding box center [867, 401] width 42 height 17
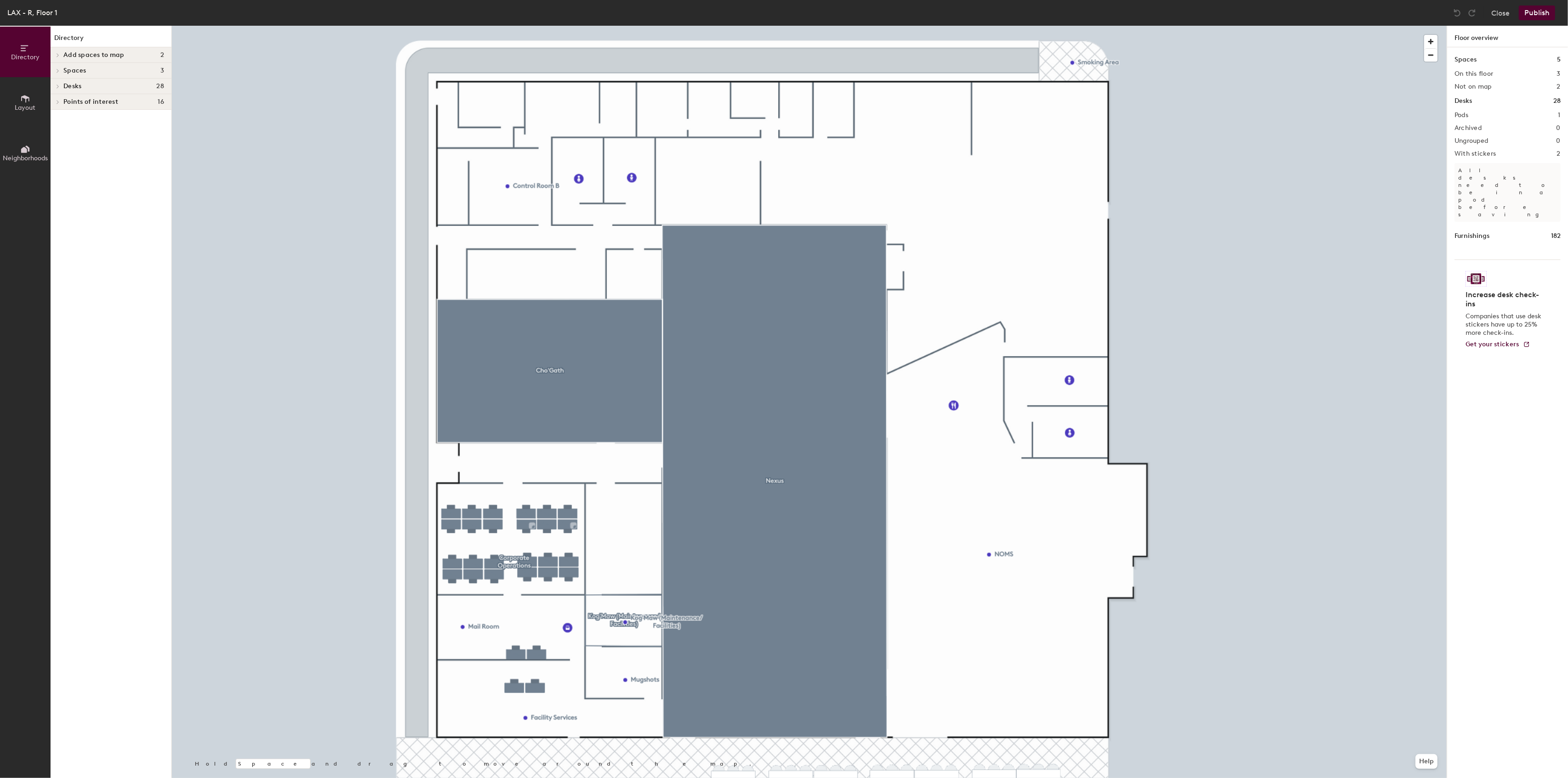
click at [971, 26] on div at bounding box center [809, 26] width 1274 height 0
click at [1494, 15] on button "Close" at bounding box center [1500, 13] width 18 height 15
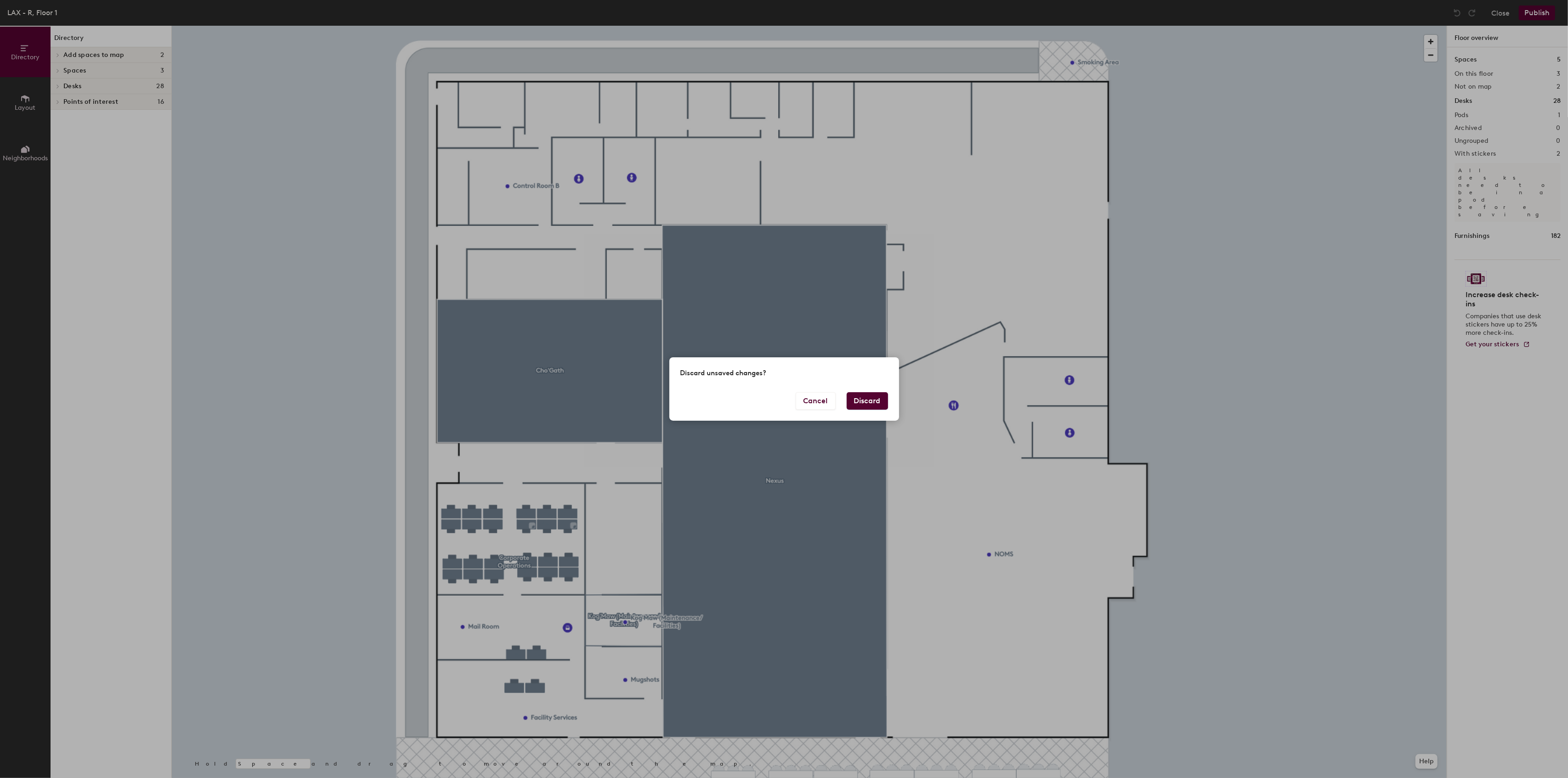
click at [873, 408] on button "Discard" at bounding box center [867, 401] width 42 height 17
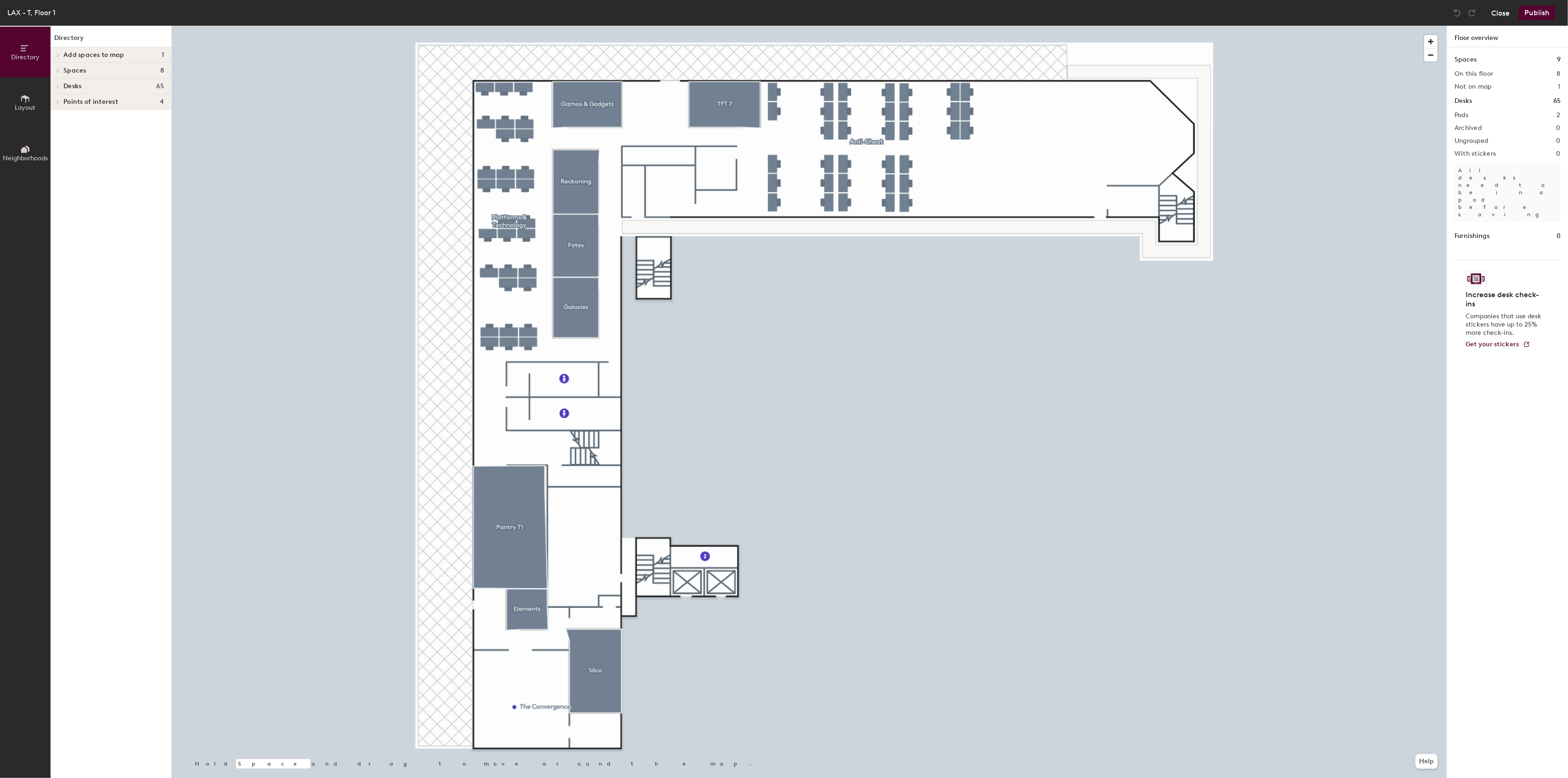
click at [1499, 13] on button "Close" at bounding box center [1500, 13] width 18 height 15
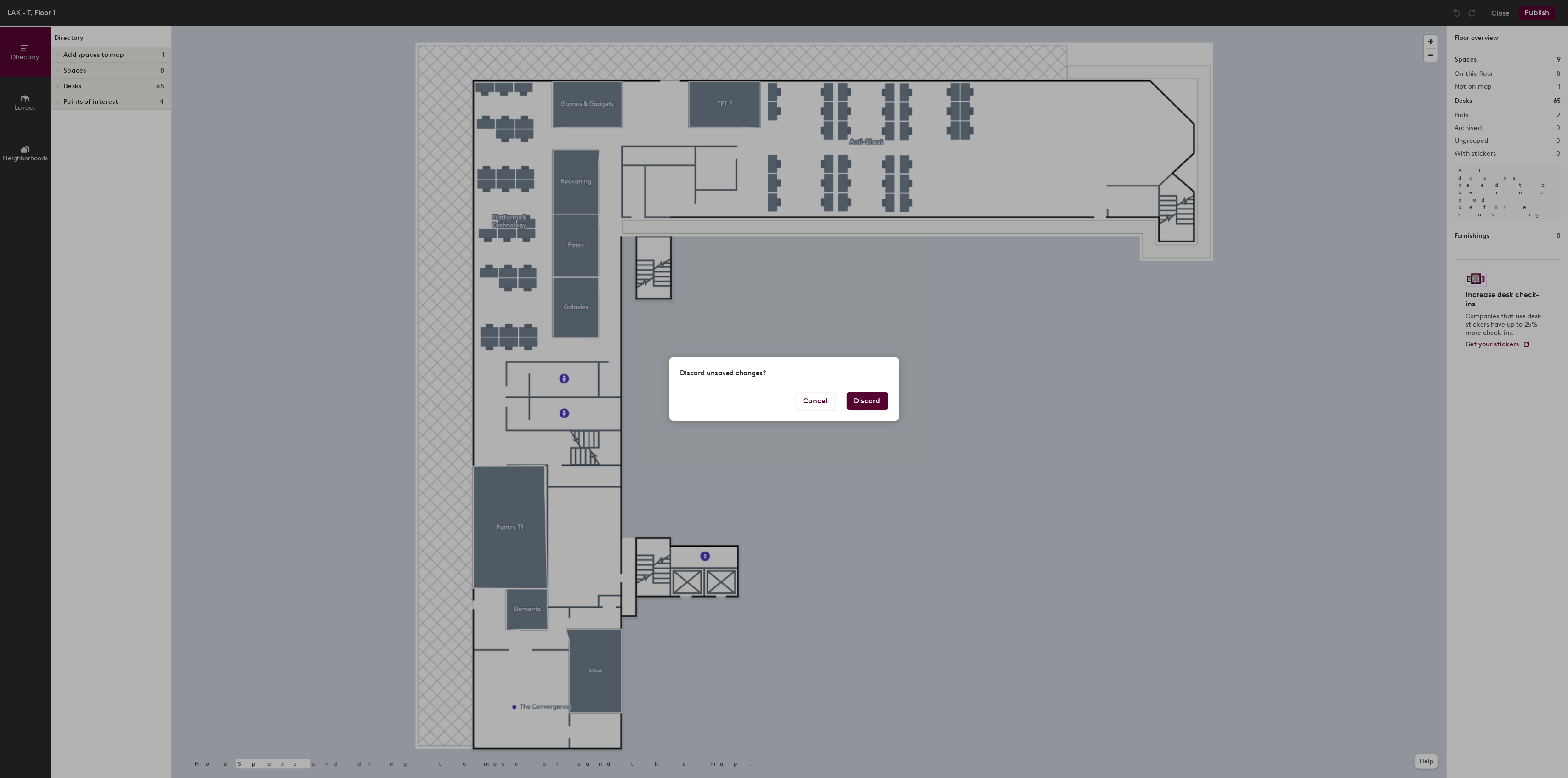
click at [855, 402] on button "Discard" at bounding box center [867, 401] width 42 height 17
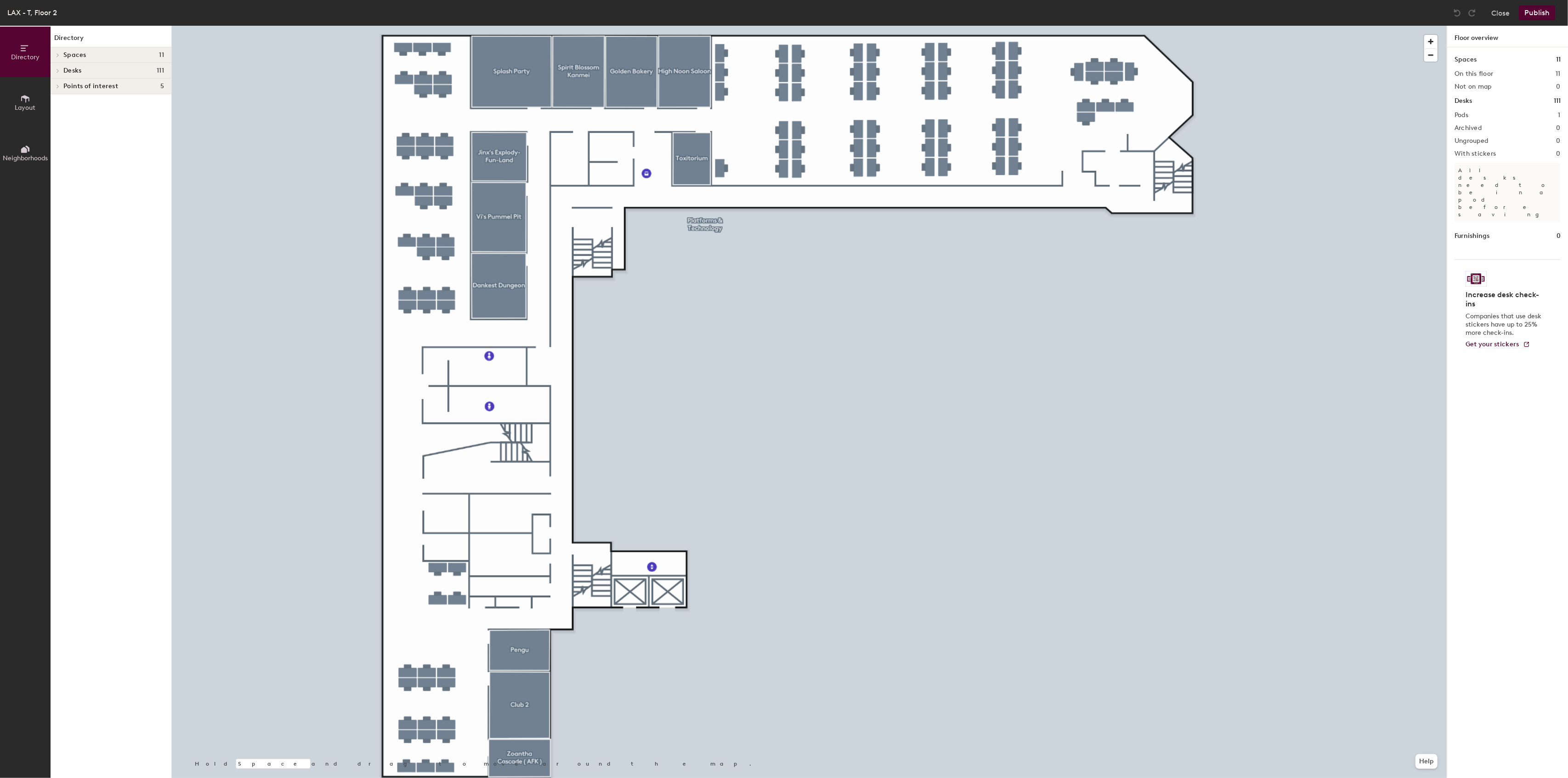
click at [557, 26] on div at bounding box center [809, 26] width 1274 height 0
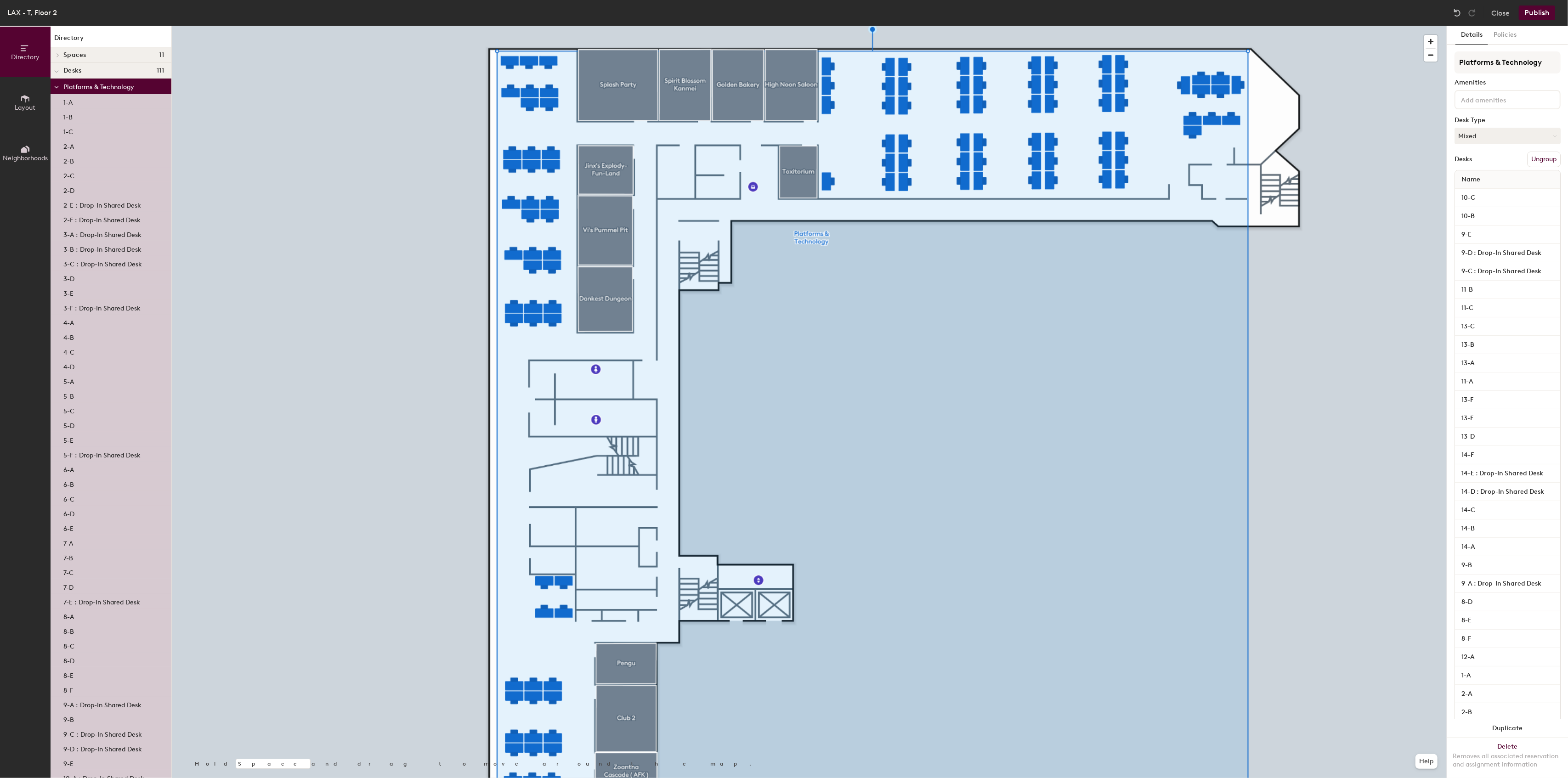
click at [1347, 26] on div at bounding box center [809, 26] width 1274 height 0
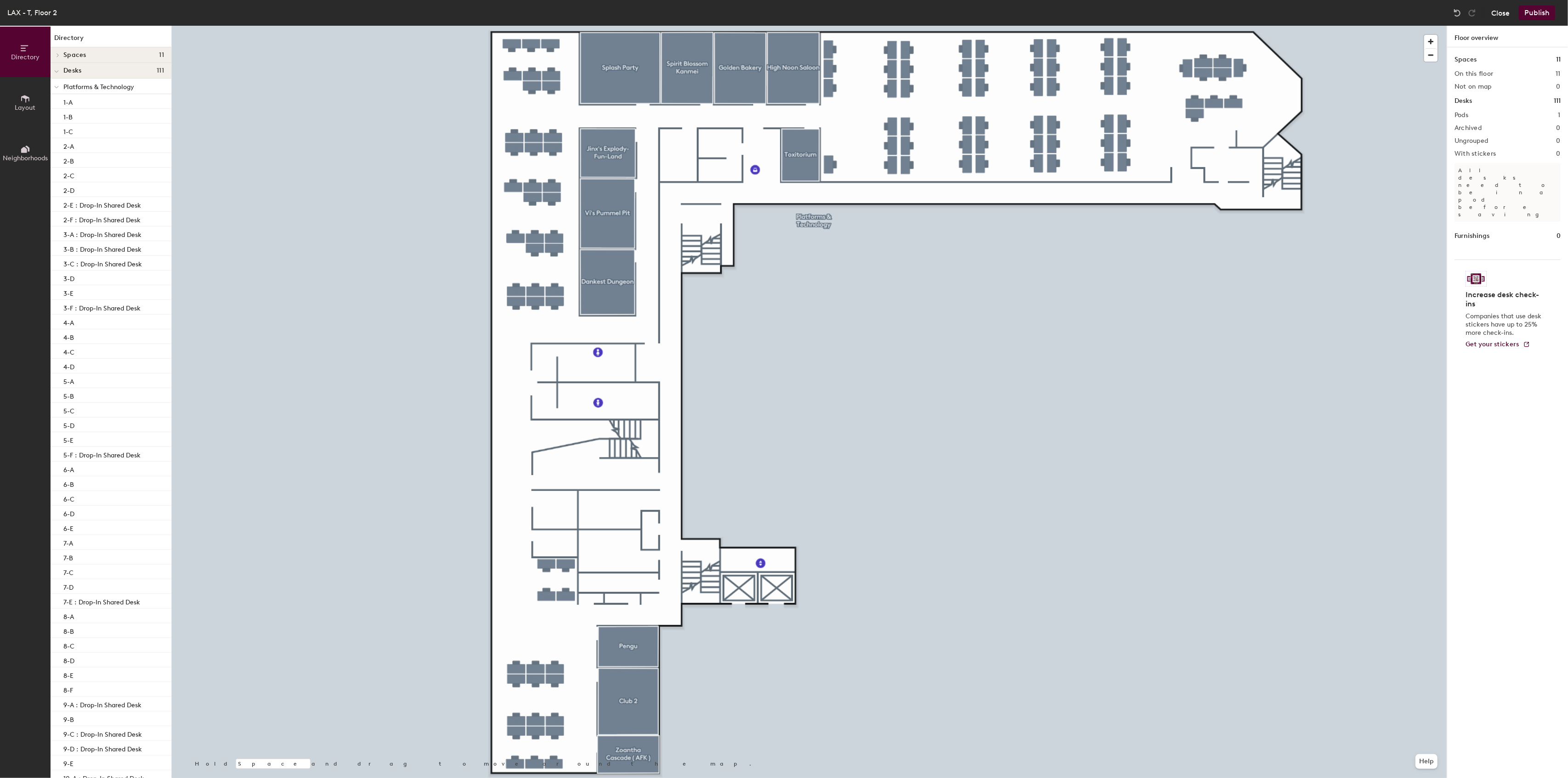
click at [1499, 7] on button "Close" at bounding box center [1500, 13] width 18 height 15
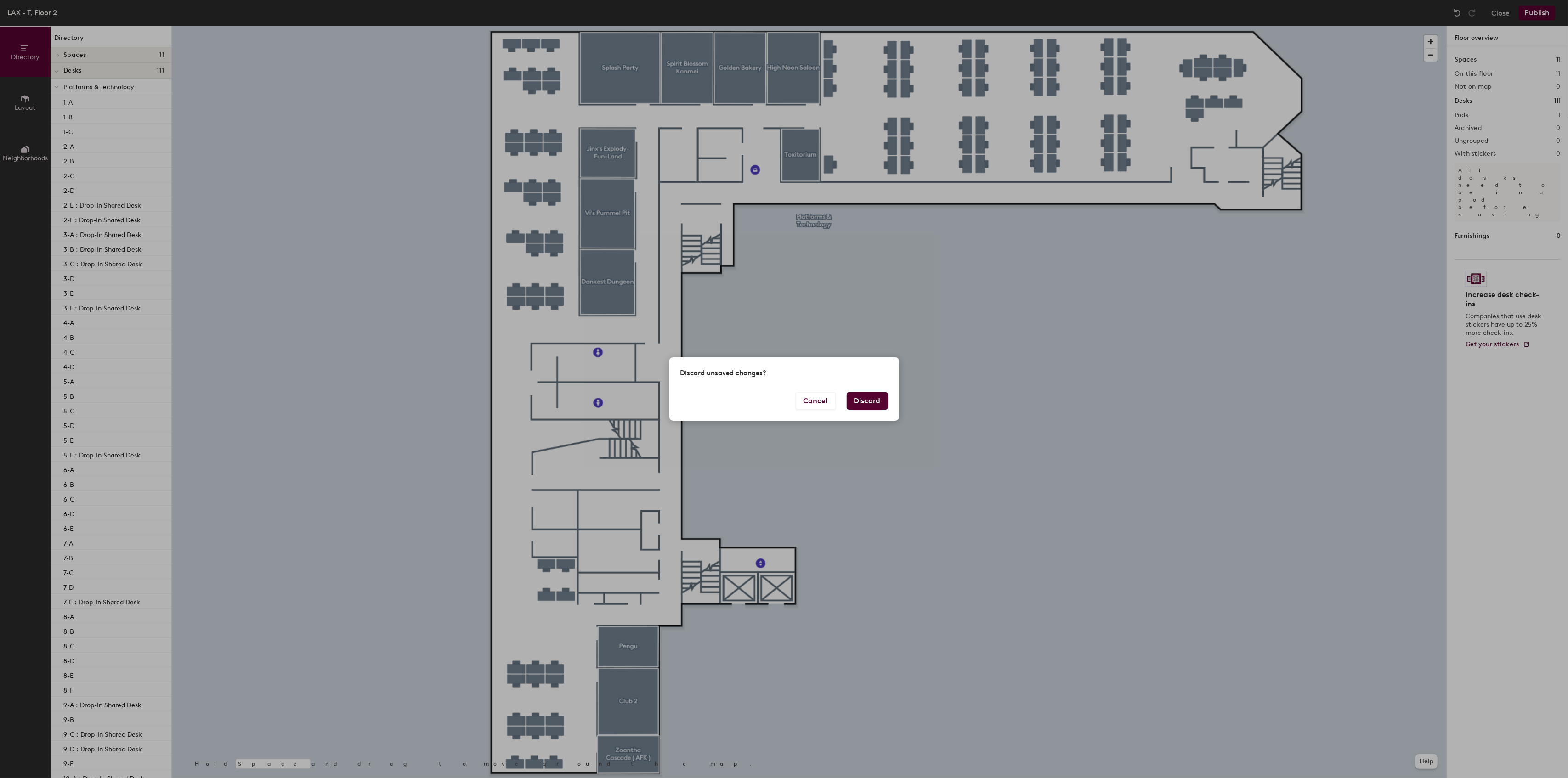
click at [862, 400] on button "Discard" at bounding box center [867, 401] width 42 height 17
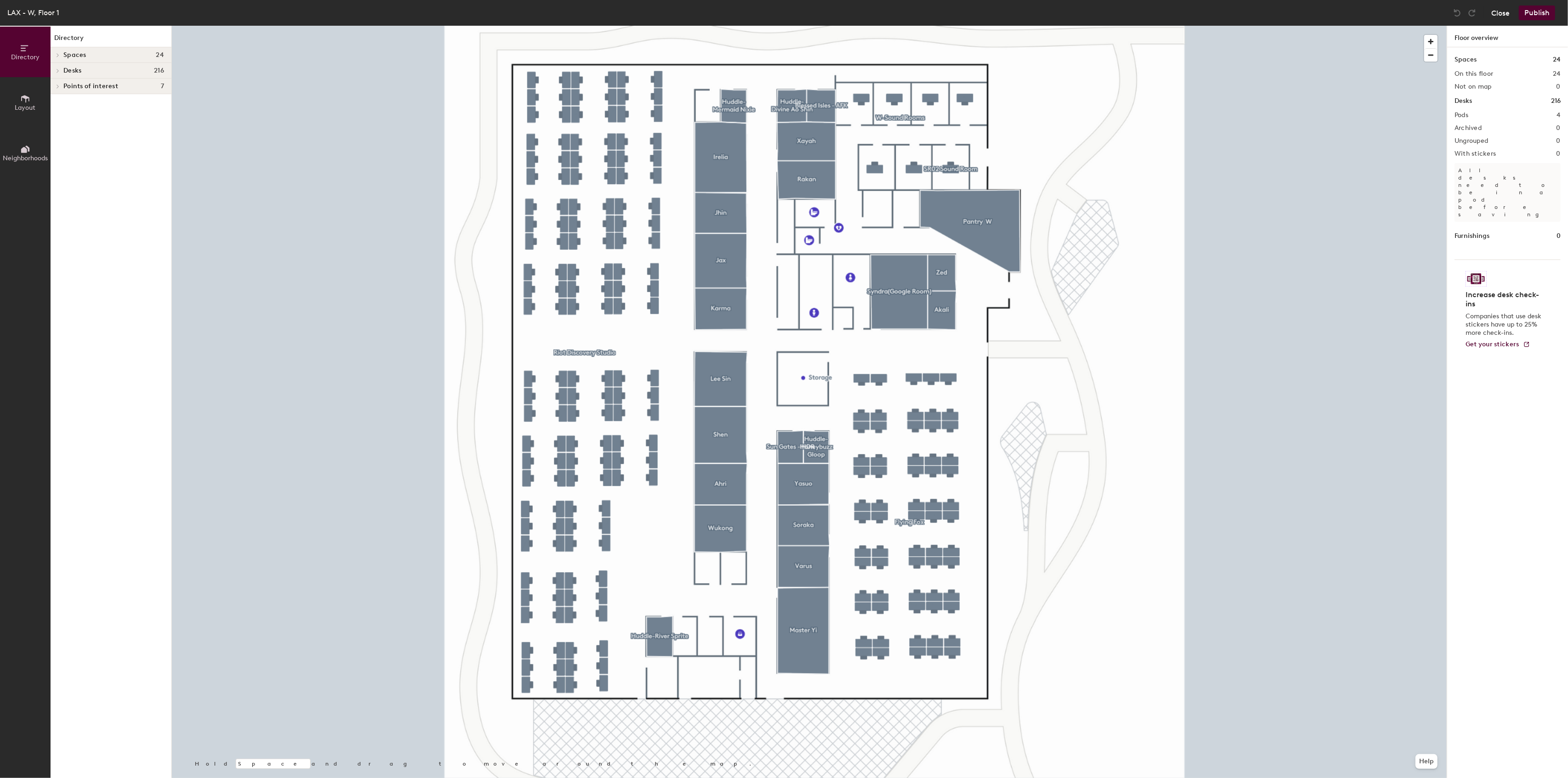
click at [1506, 13] on button "Close" at bounding box center [1500, 13] width 18 height 15
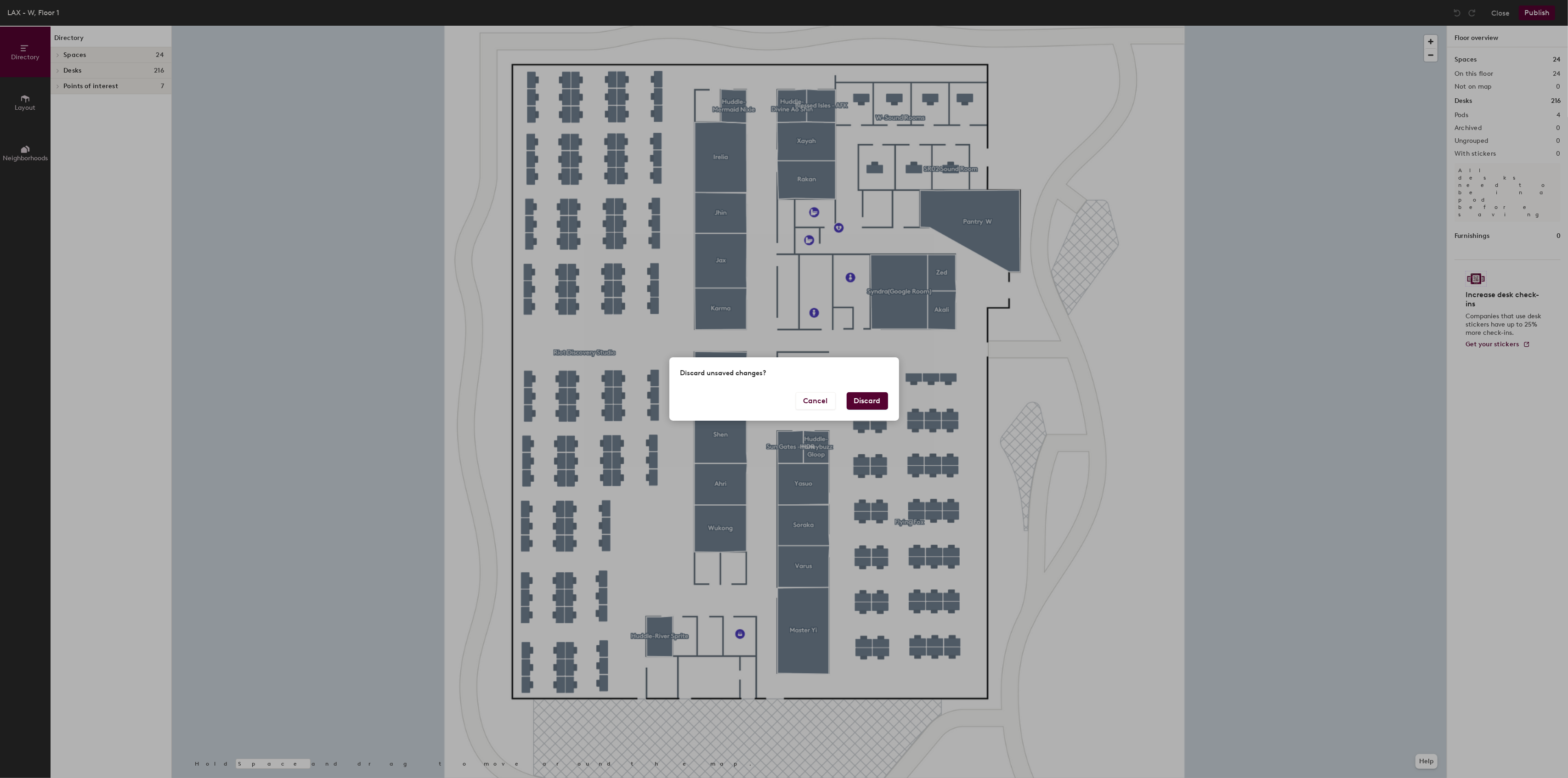
click at [871, 392] on button "Discard" at bounding box center [867, 401] width 42 height 17
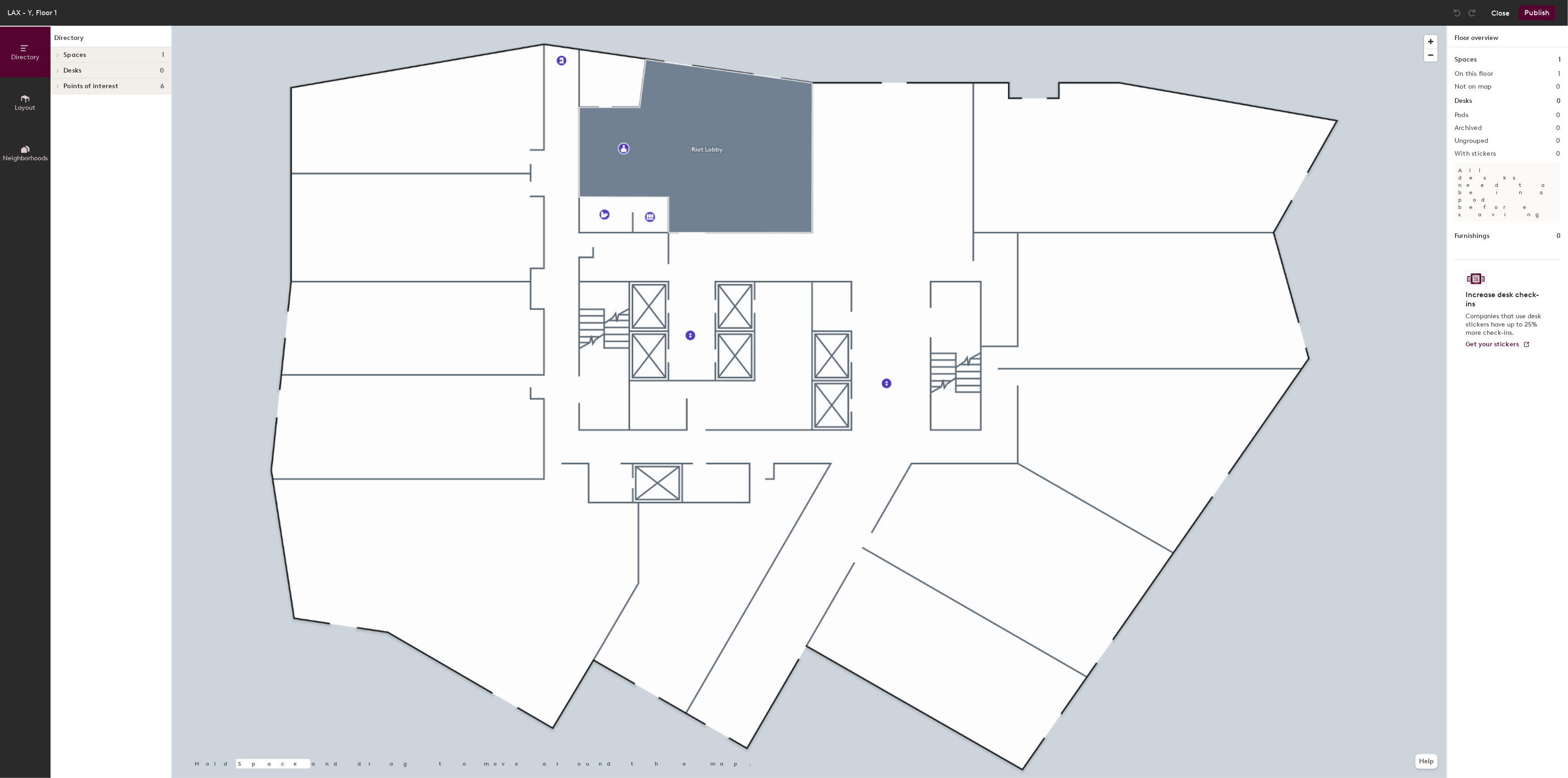
click at [1495, 15] on button "Close" at bounding box center [1500, 13] width 18 height 15
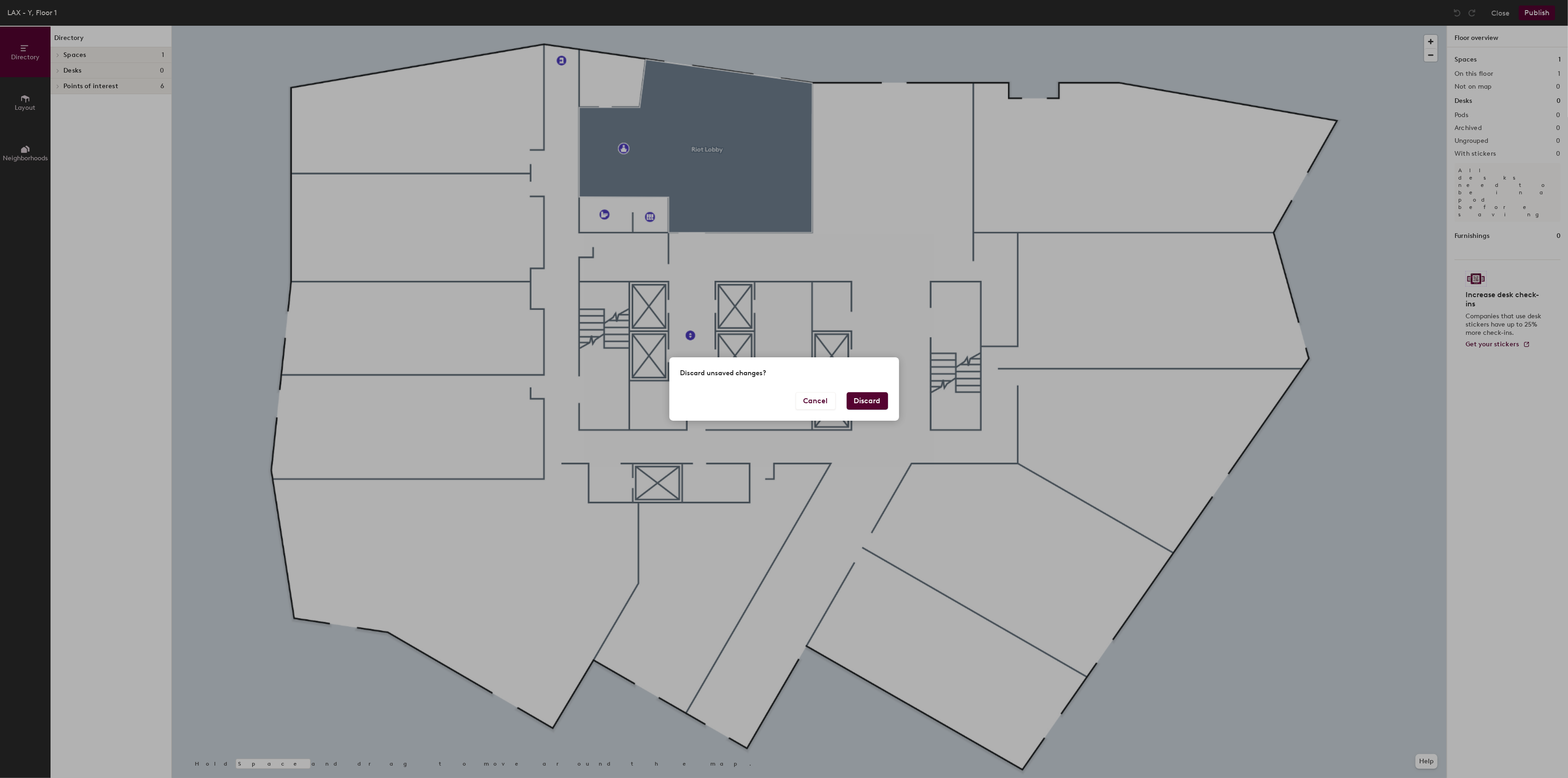
click at [873, 399] on button "Discard" at bounding box center [867, 401] width 42 height 17
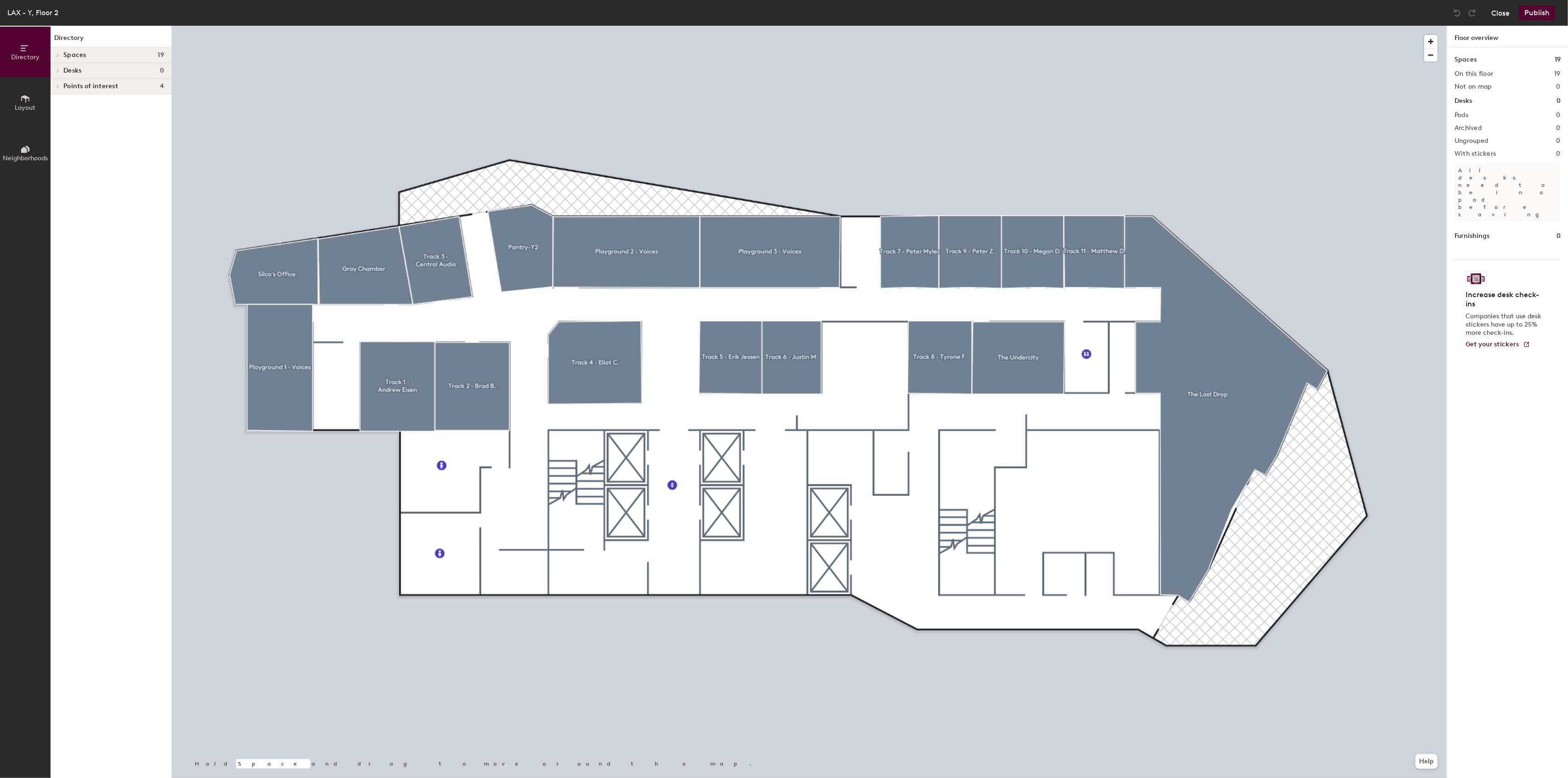
click at [1504, 17] on button "Close" at bounding box center [1500, 13] width 18 height 15
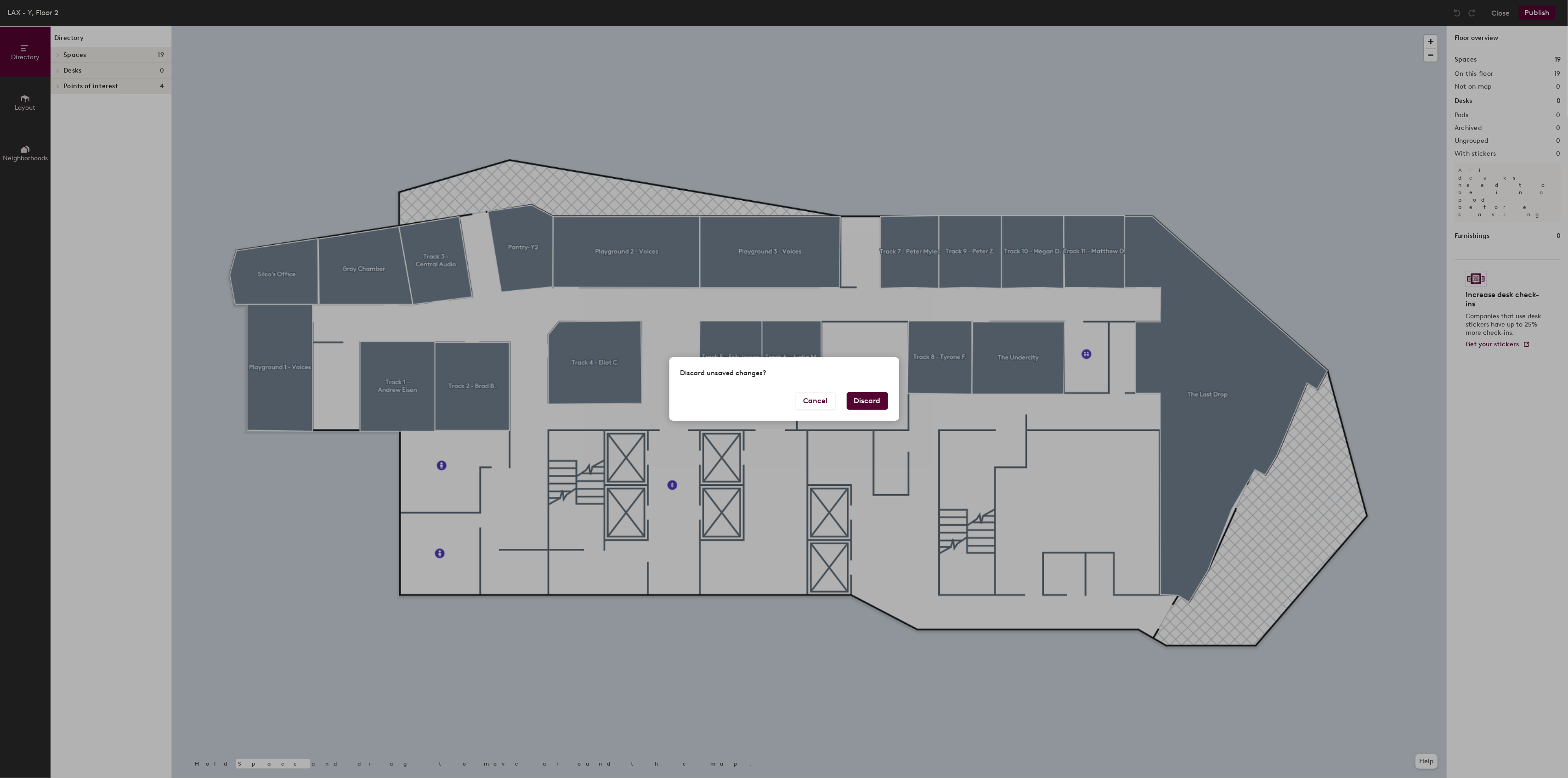
click at [861, 398] on button "Discard" at bounding box center [867, 401] width 42 height 17
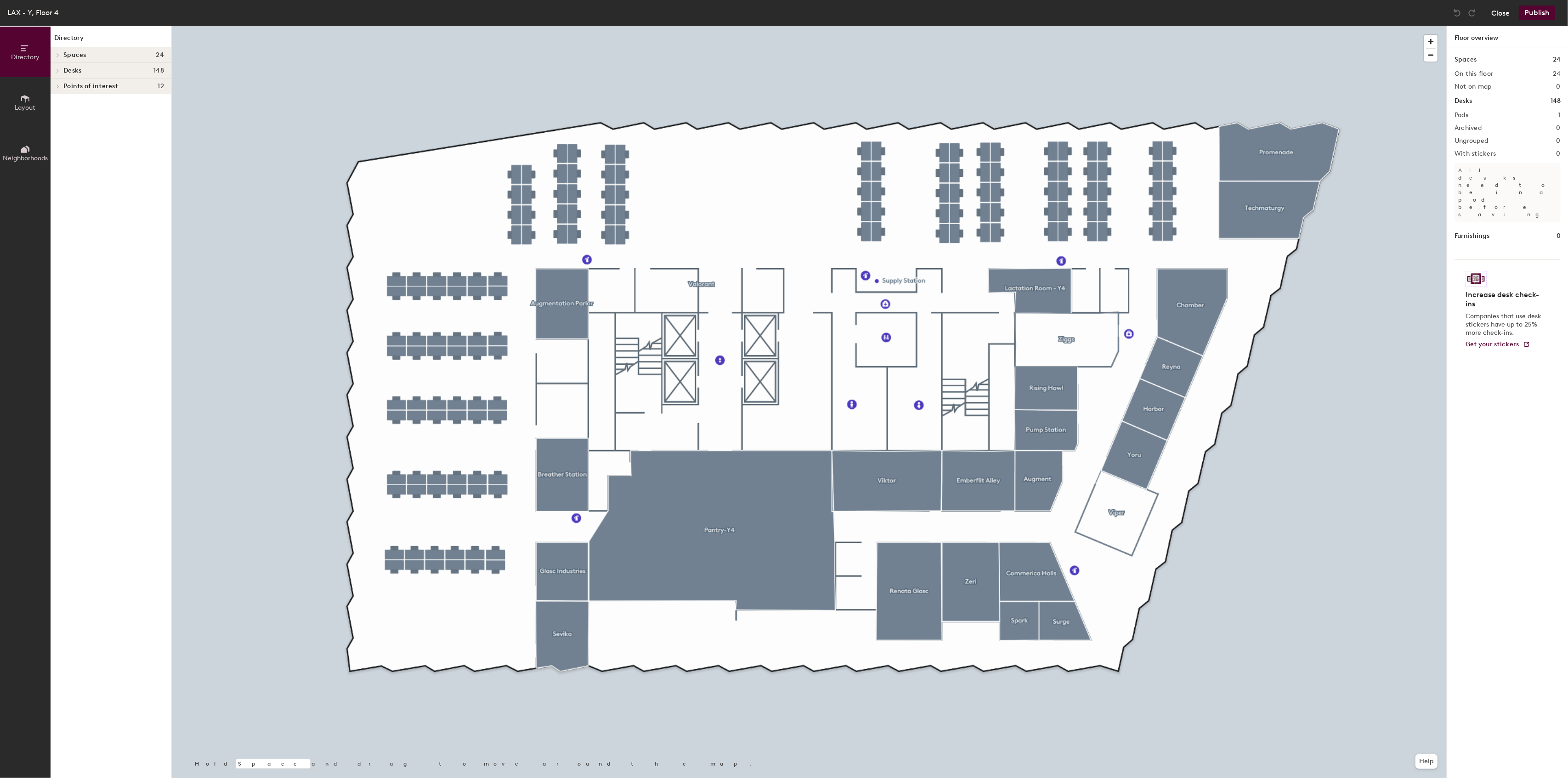
click at [1499, 13] on button "Close" at bounding box center [1500, 13] width 18 height 15
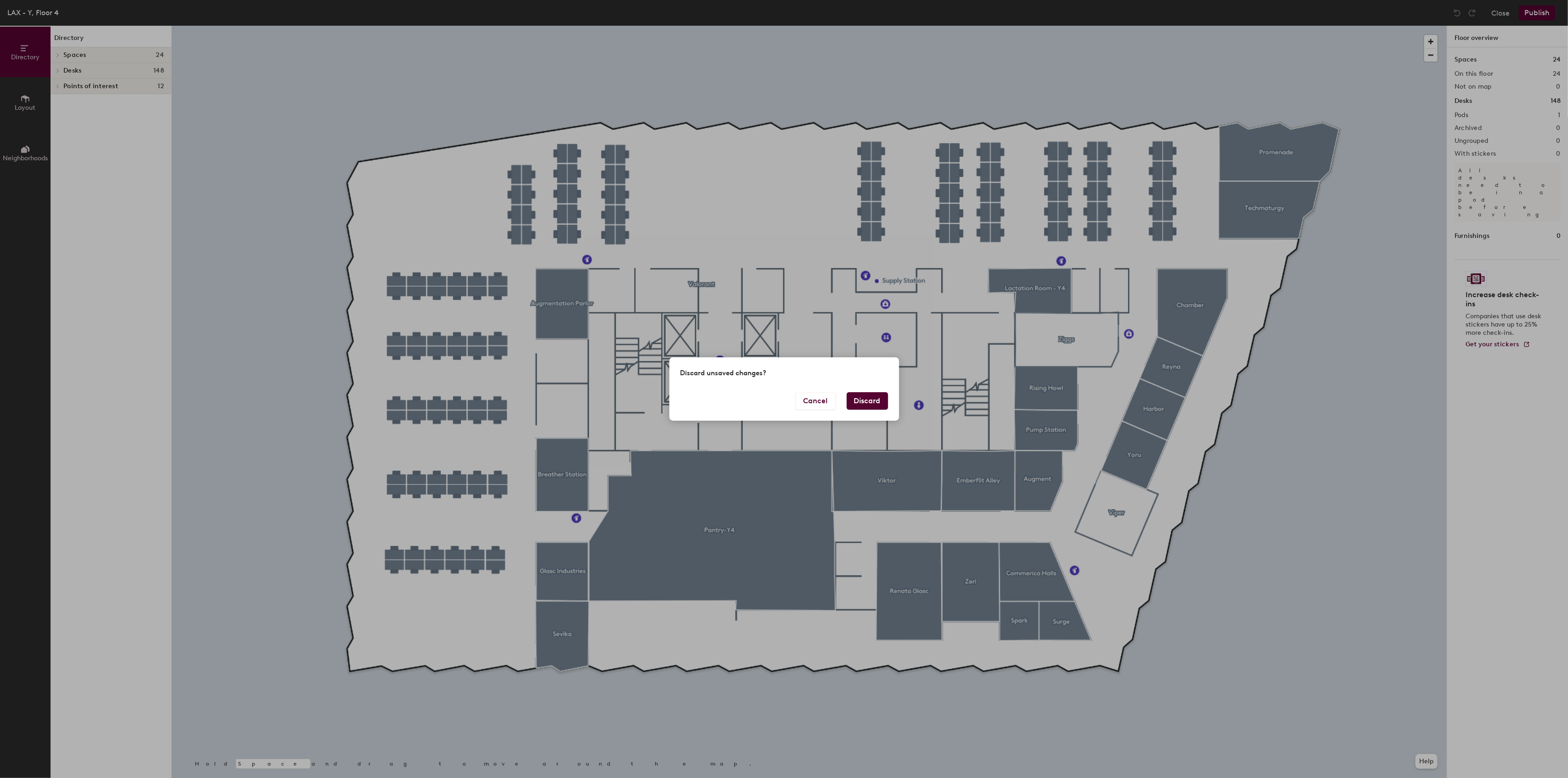
click at [855, 399] on button "Discard" at bounding box center [867, 401] width 42 height 17
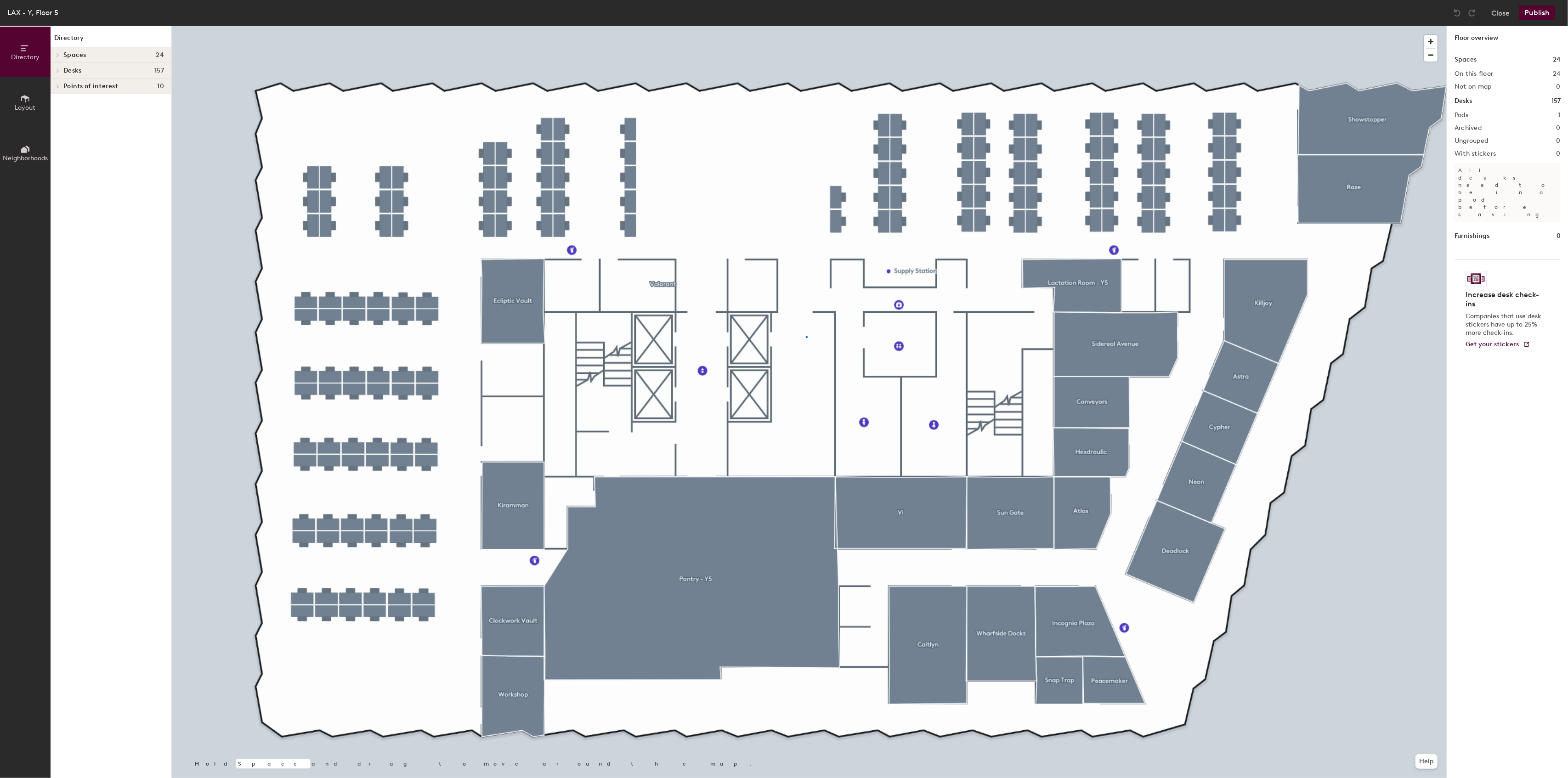
click at [805, 26] on div at bounding box center [809, 26] width 1274 height 0
click at [820, 26] on div at bounding box center [809, 26] width 1274 height 0
click at [1501, 13] on button "Close" at bounding box center [1500, 13] width 18 height 15
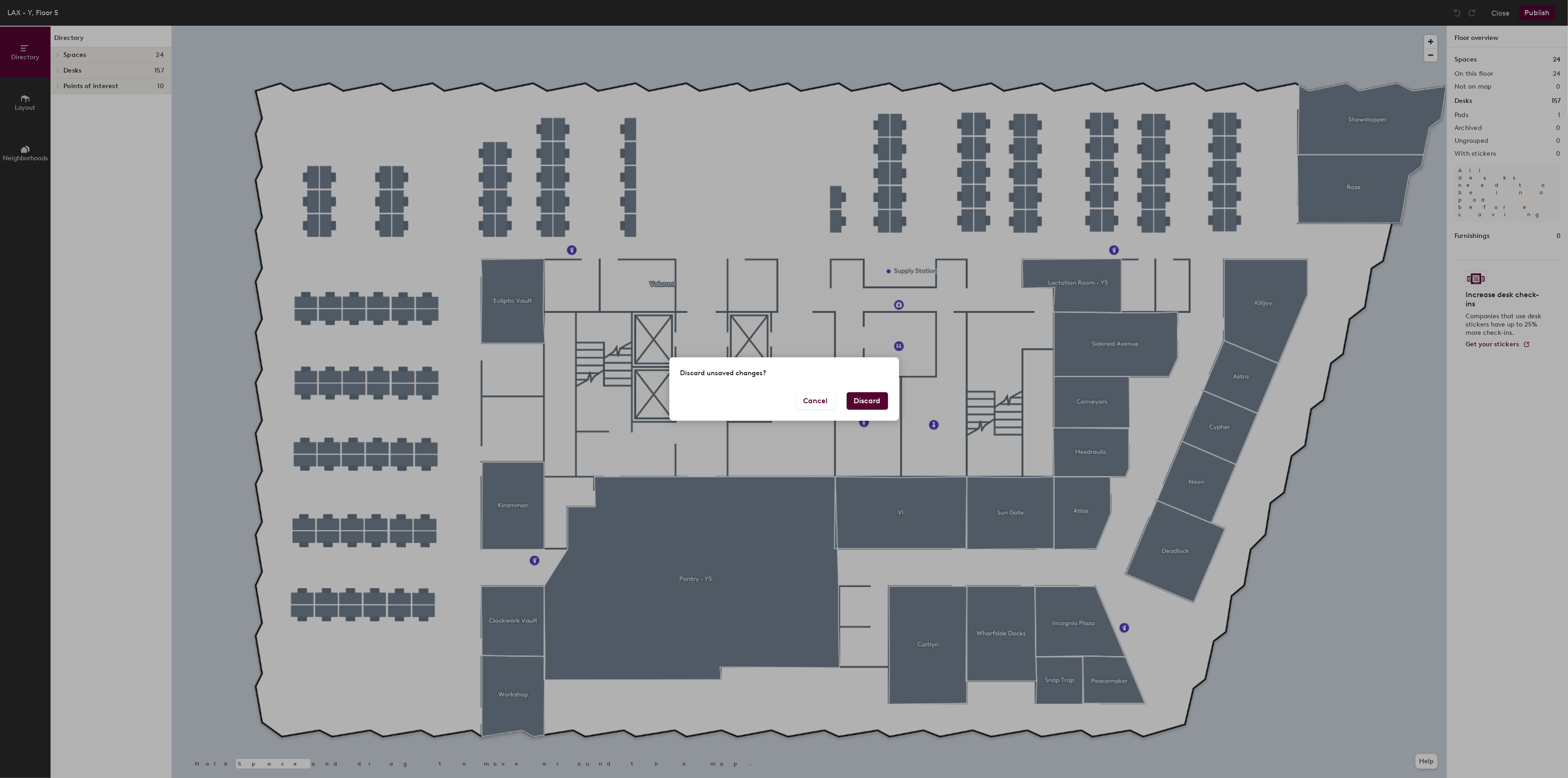
click at [855, 402] on button "Discard" at bounding box center [867, 401] width 42 height 17
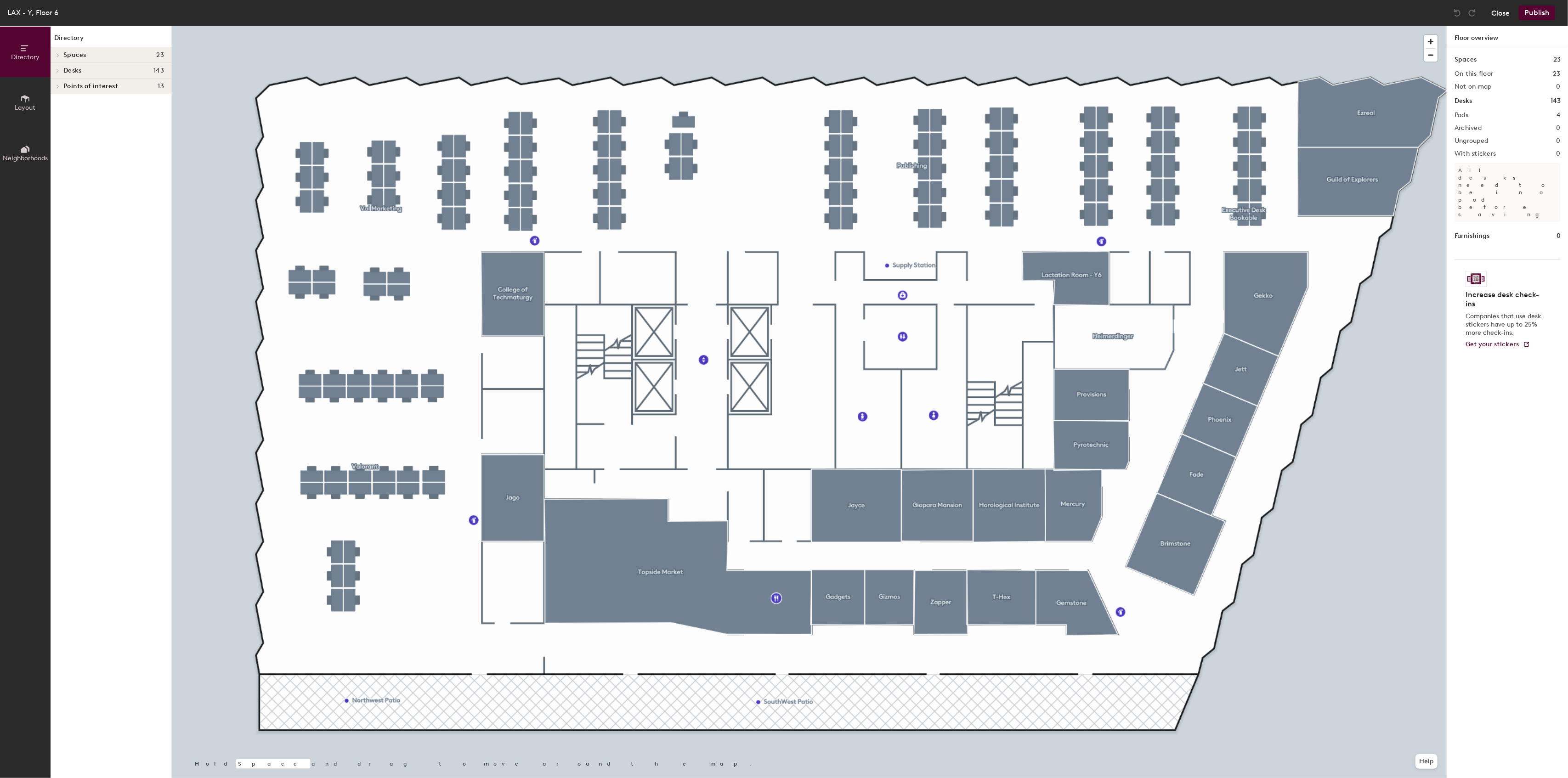
click at [1495, 13] on button "Close" at bounding box center [1500, 13] width 18 height 15
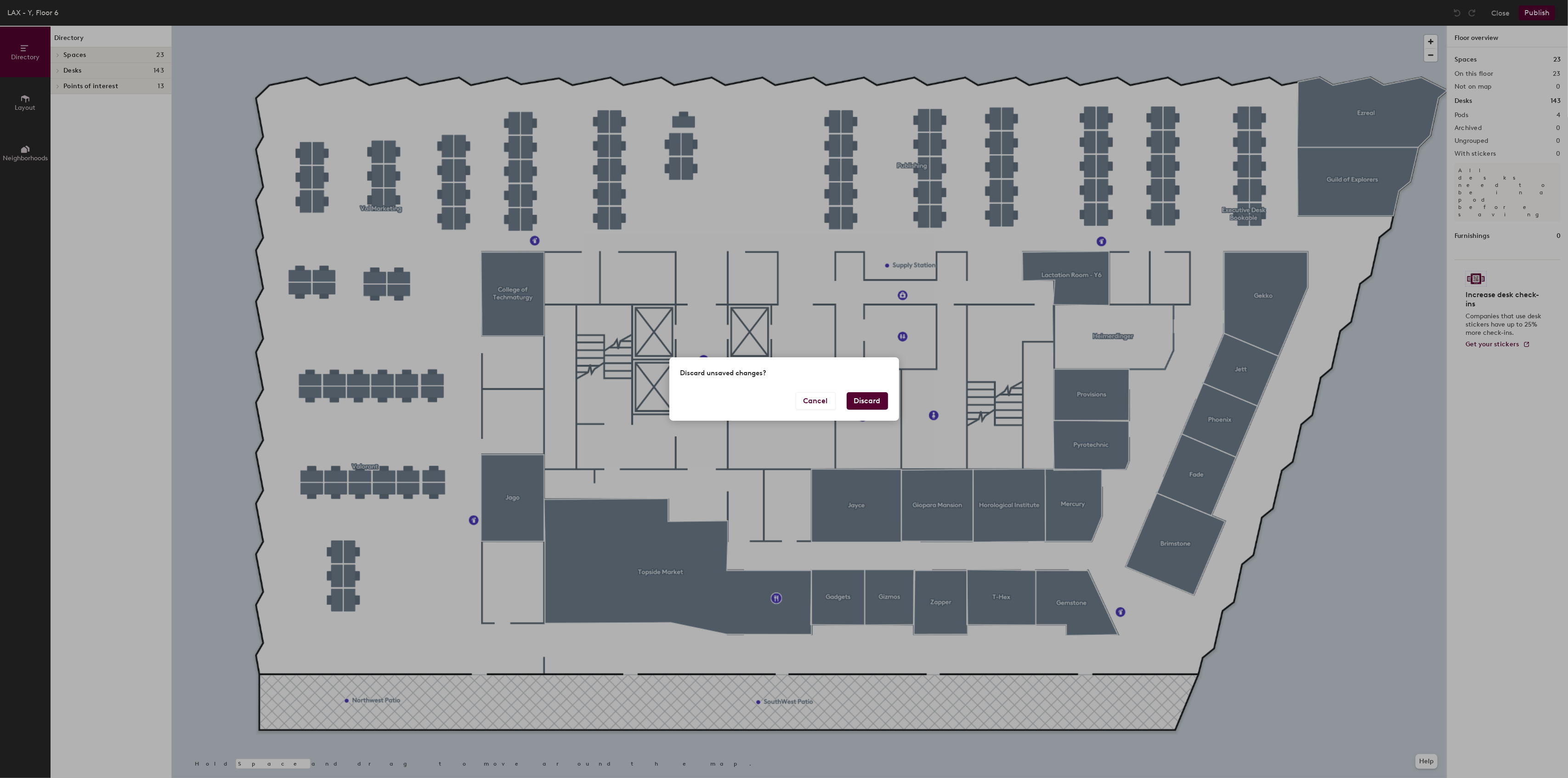
click at [869, 398] on button "Discard" at bounding box center [867, 401] width 42 height 17
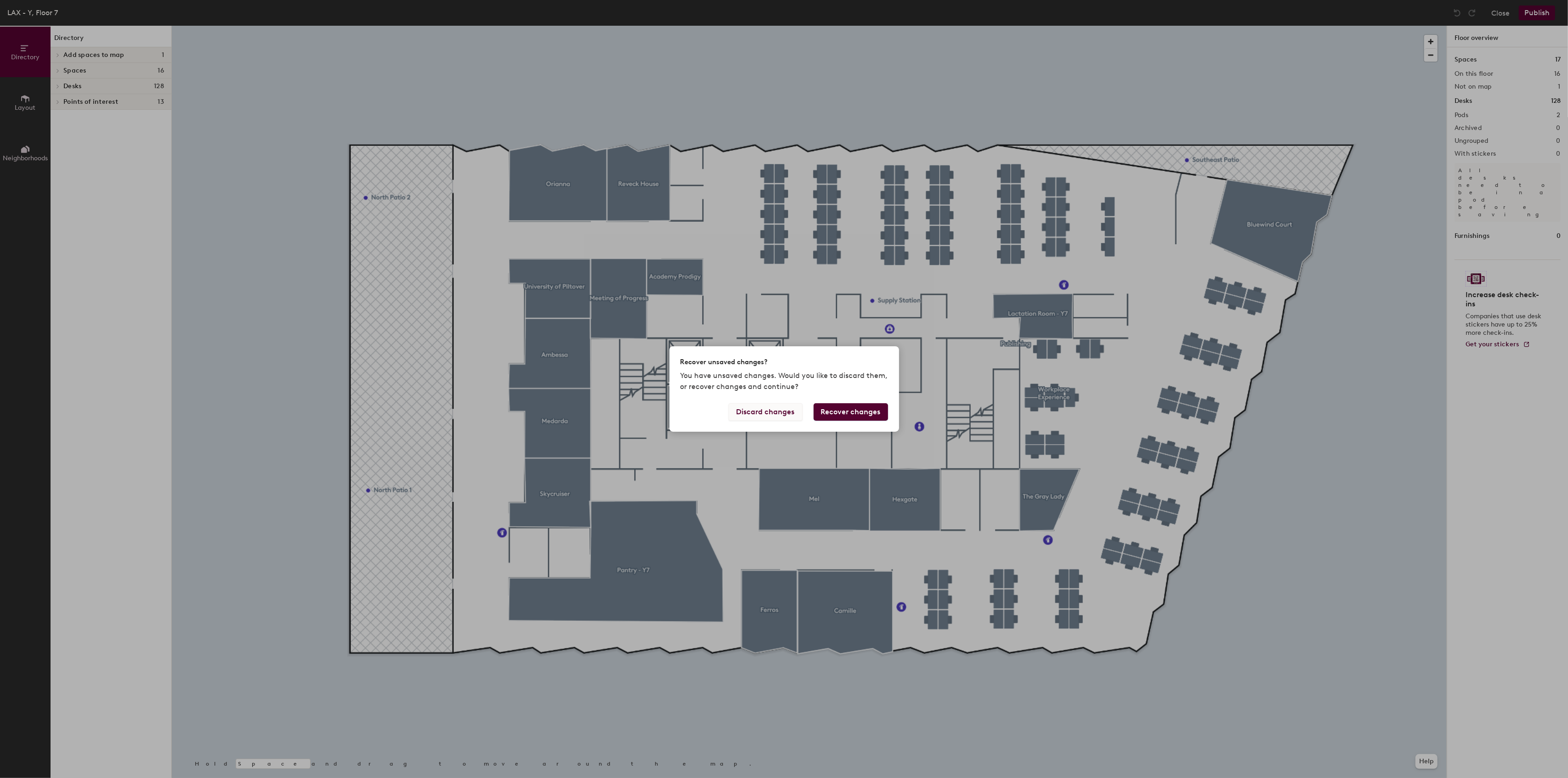
click at [767, 413] on button "Discard changes" at bounding box center [765, 412] width 74 height 17
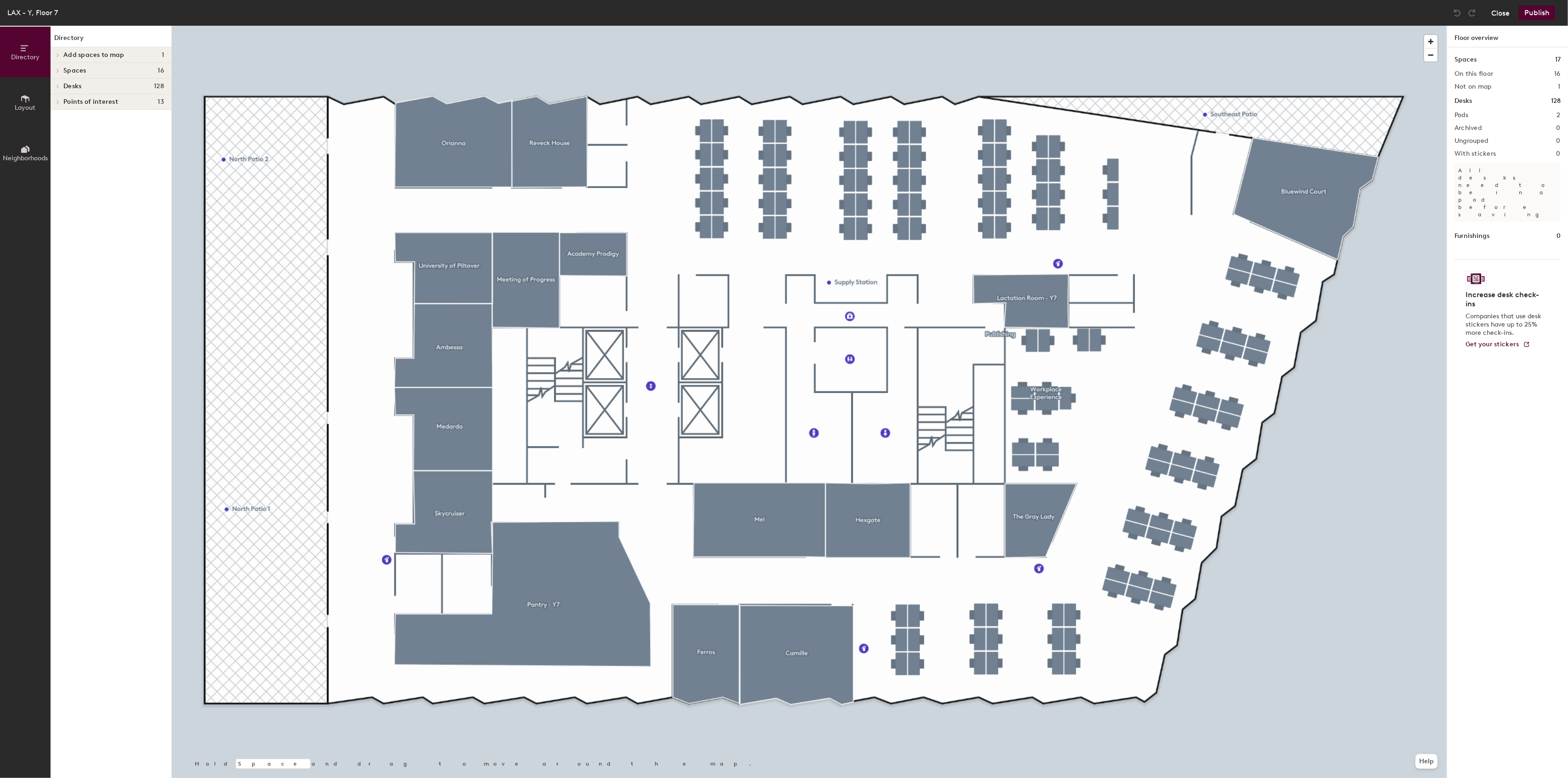
click at [1493, 15] on button "Close" at bounding box center [1500, 13] width 18 height 15
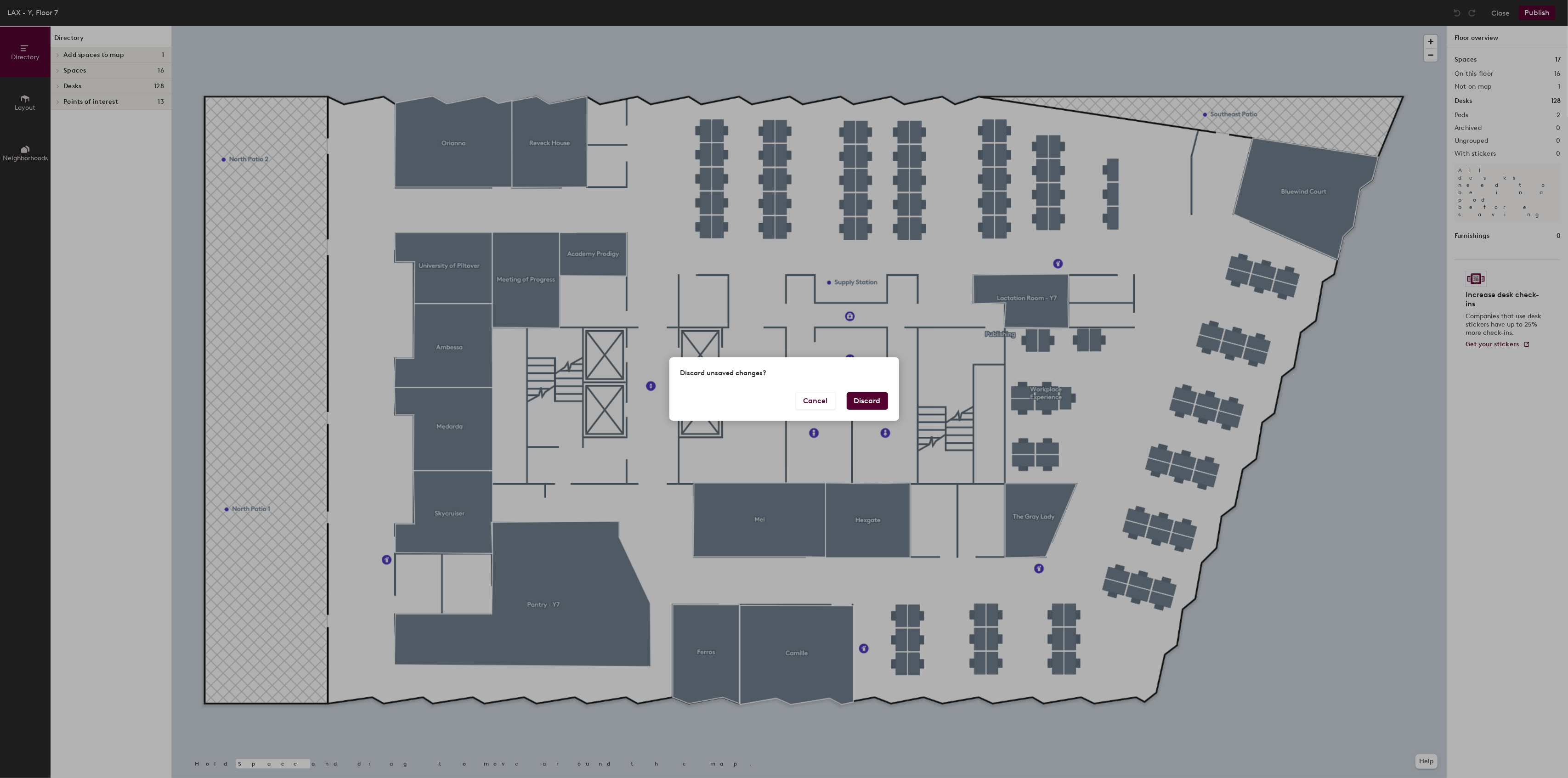
click at [855, 403] on button "Discard" at bounding box center [867, 401] width 42 height 17
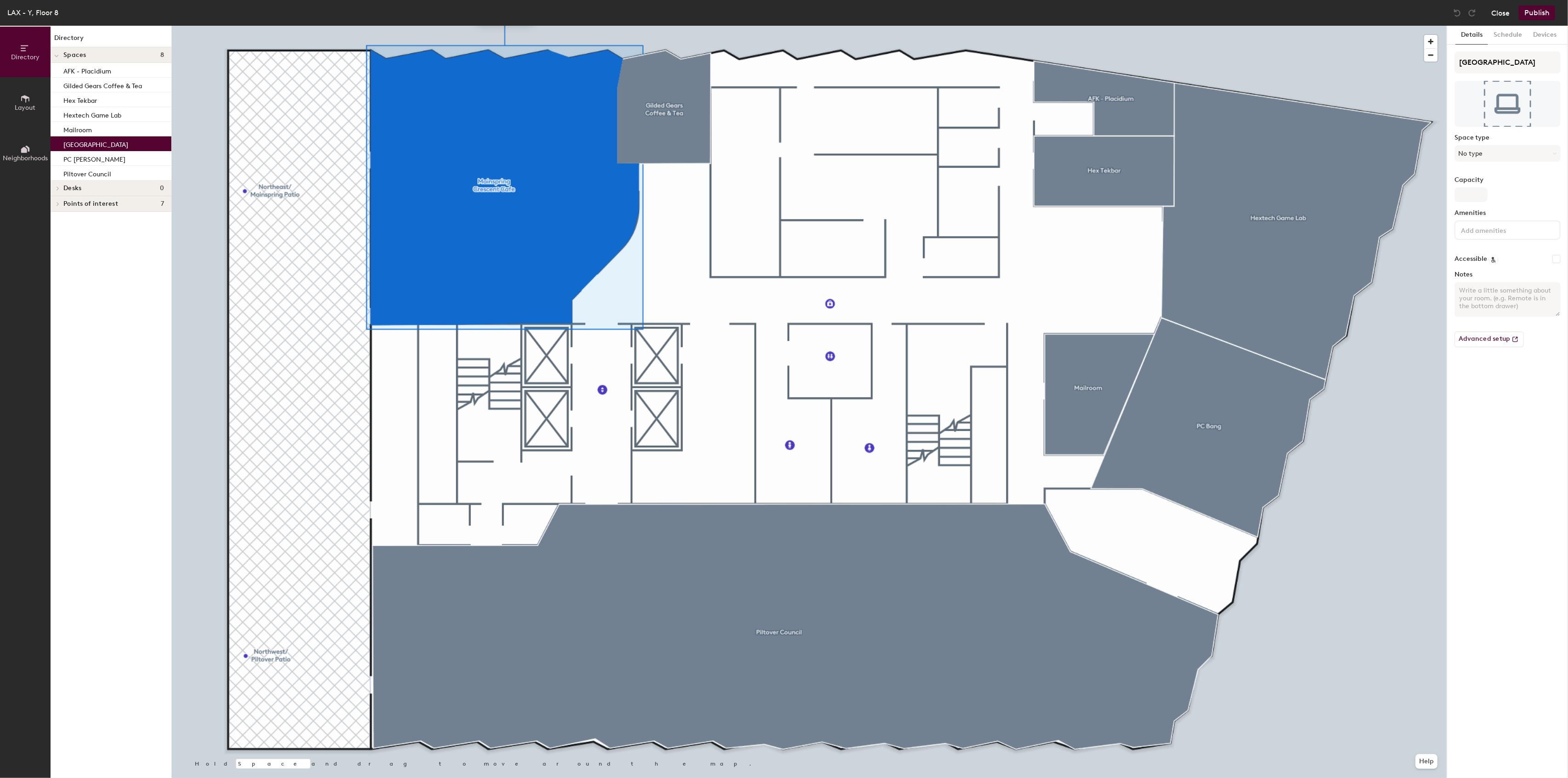
click at [1501, 10] on button "Close" at bounding box center [1500, 13] width 18 height 15
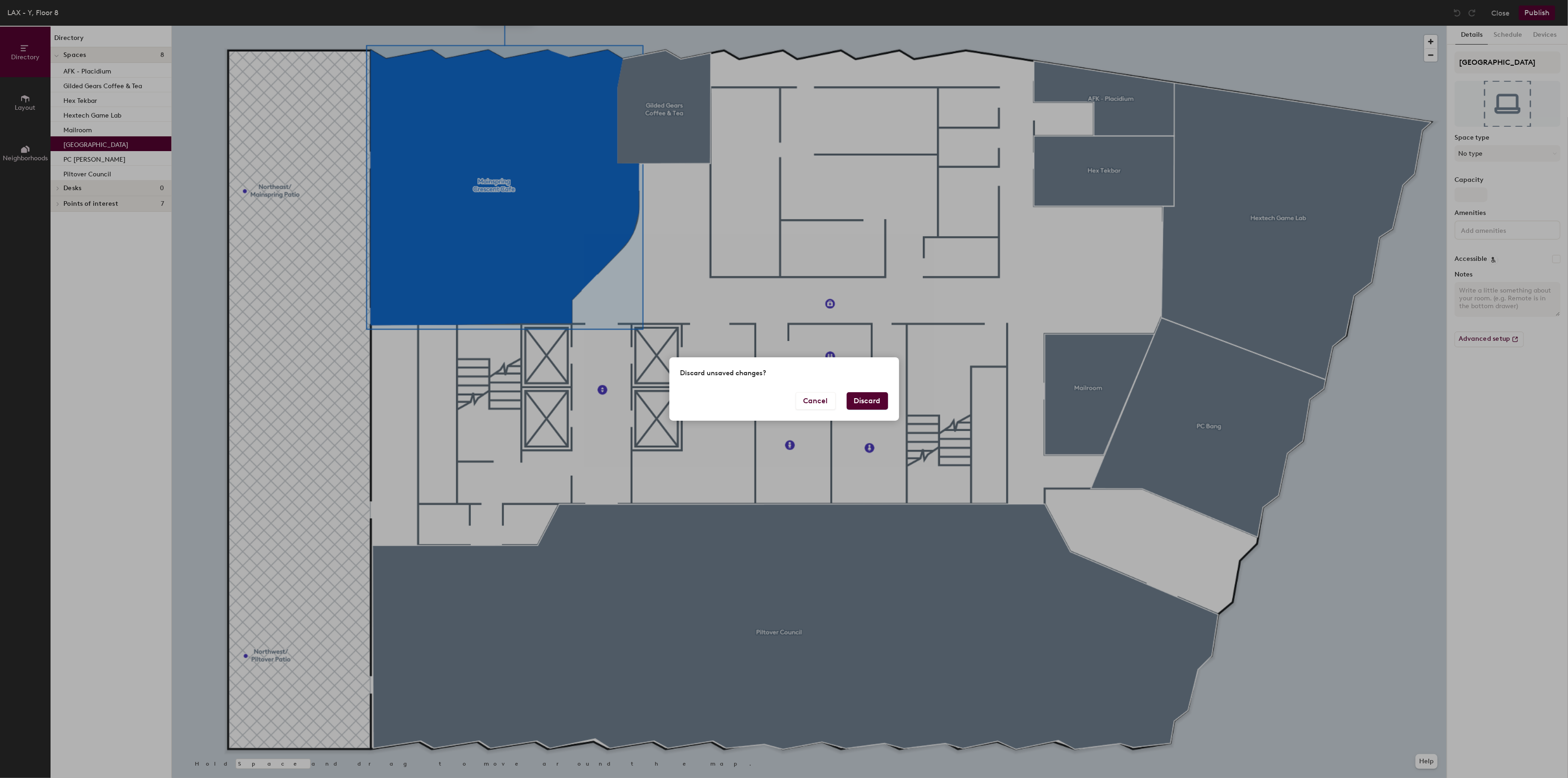
drag, startPoint x: 872, startPoint y: 404, endPoint x: 868, endPoint y: 413, distance: 9.8
click at [873, 404] on button "Discard" at bounding box center [867, 401] width 42 height 17
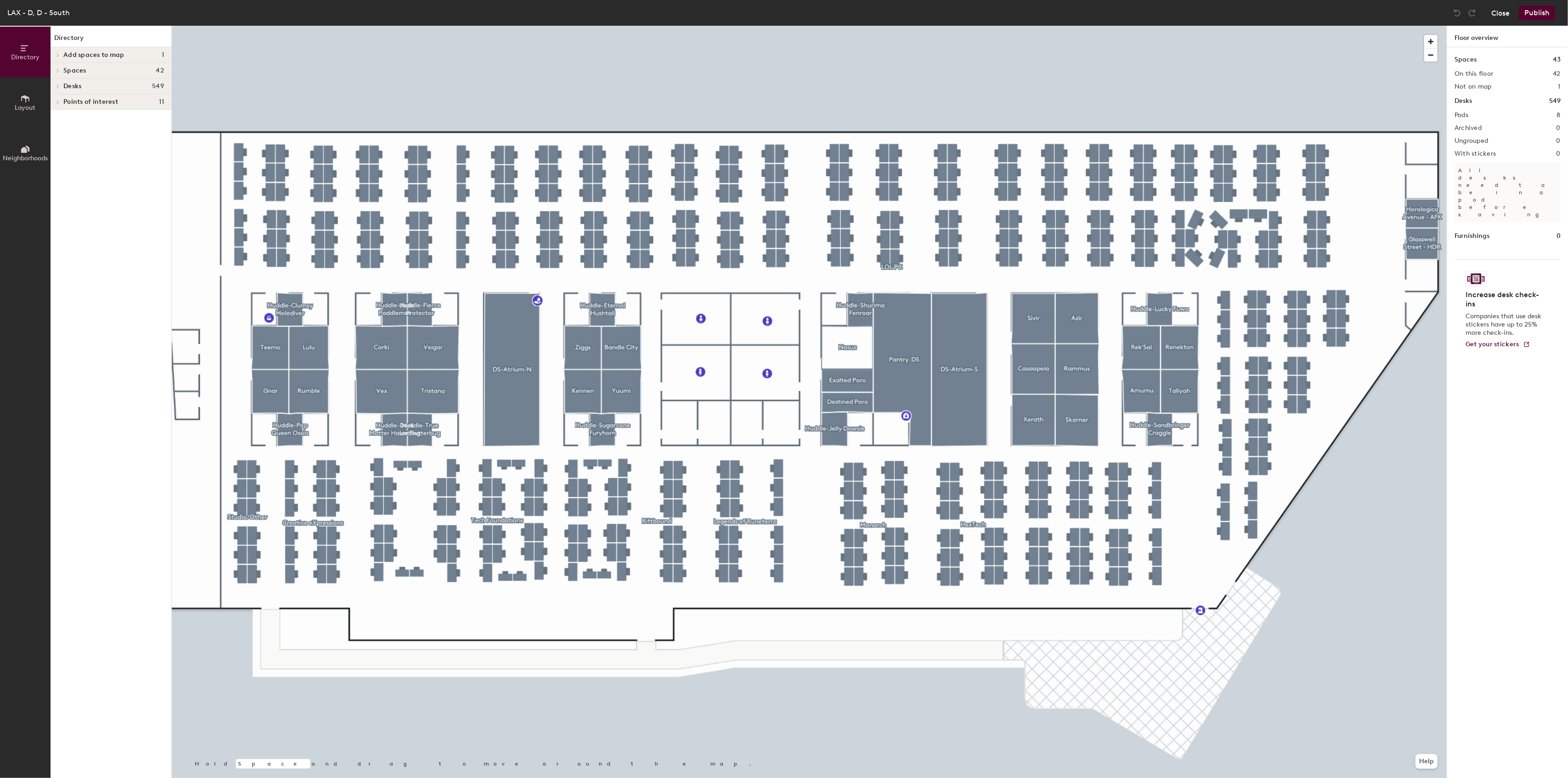
click at [1494, 8] on button "Close" at bounding box center [1500, 13] width 18 height 15
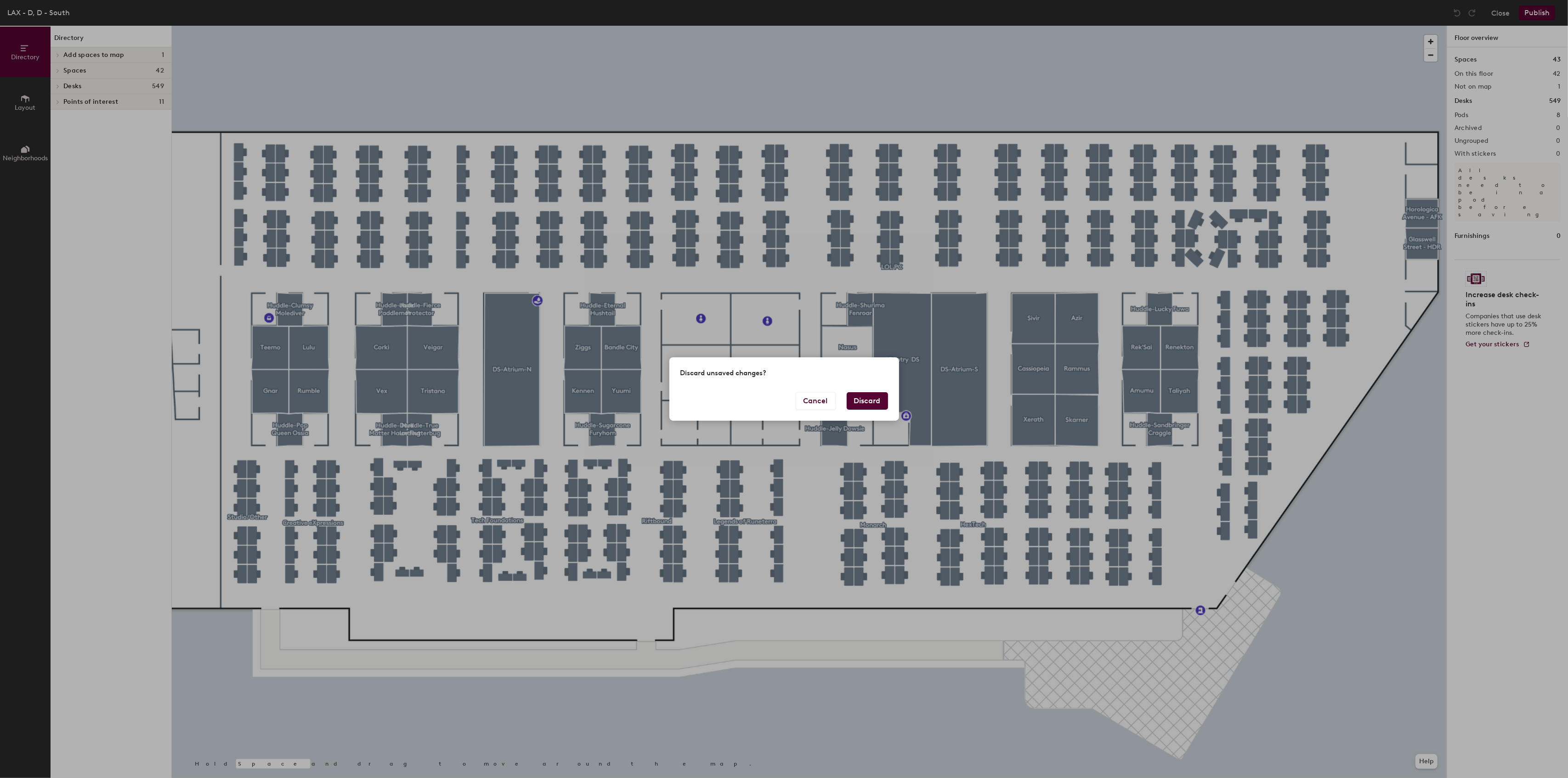
drag, startPoint x: 882, startPoint y: 397, endPoint x: 971, endPoint y: 395, distance: 89.0
click at [881, 397] on button "Discard" at bounding box center [867, 401] width 42 height 17
